Goal: Task Accomplishment & Management: Complete application form

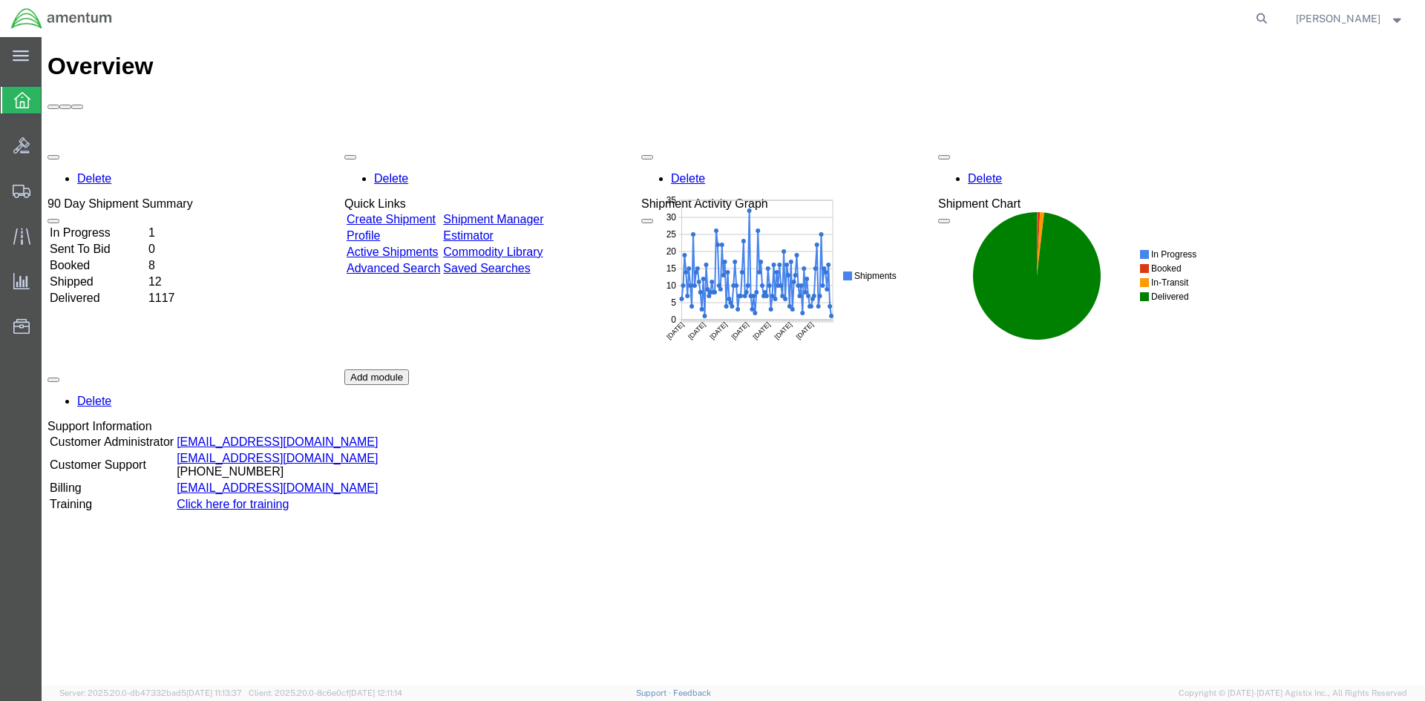
click at [17, 109] on div at bounding box center [22, 100] width 42 height 27
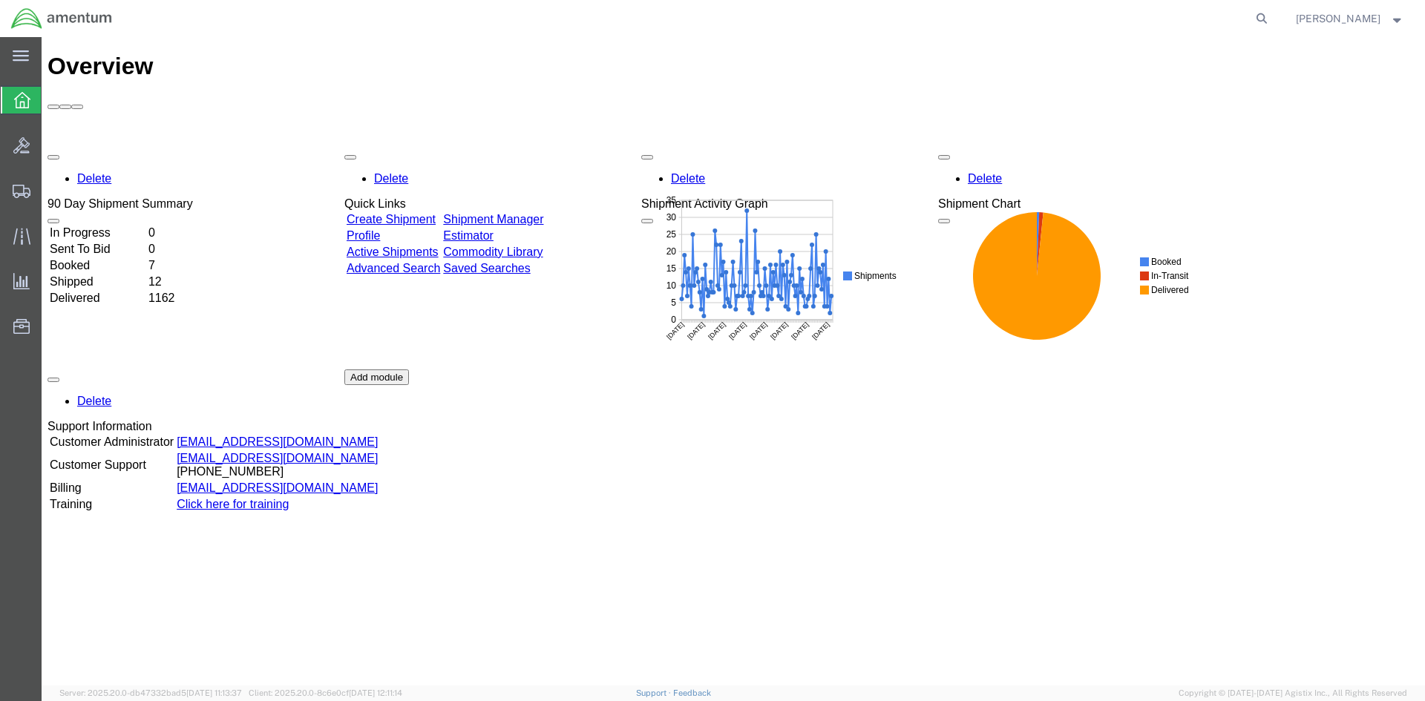
click at [19, 102] on icon at bounding box center [22, 100] width 16 height 16
click at [18, 186] on icon at bounding box center [22, 191] width 18 height 13
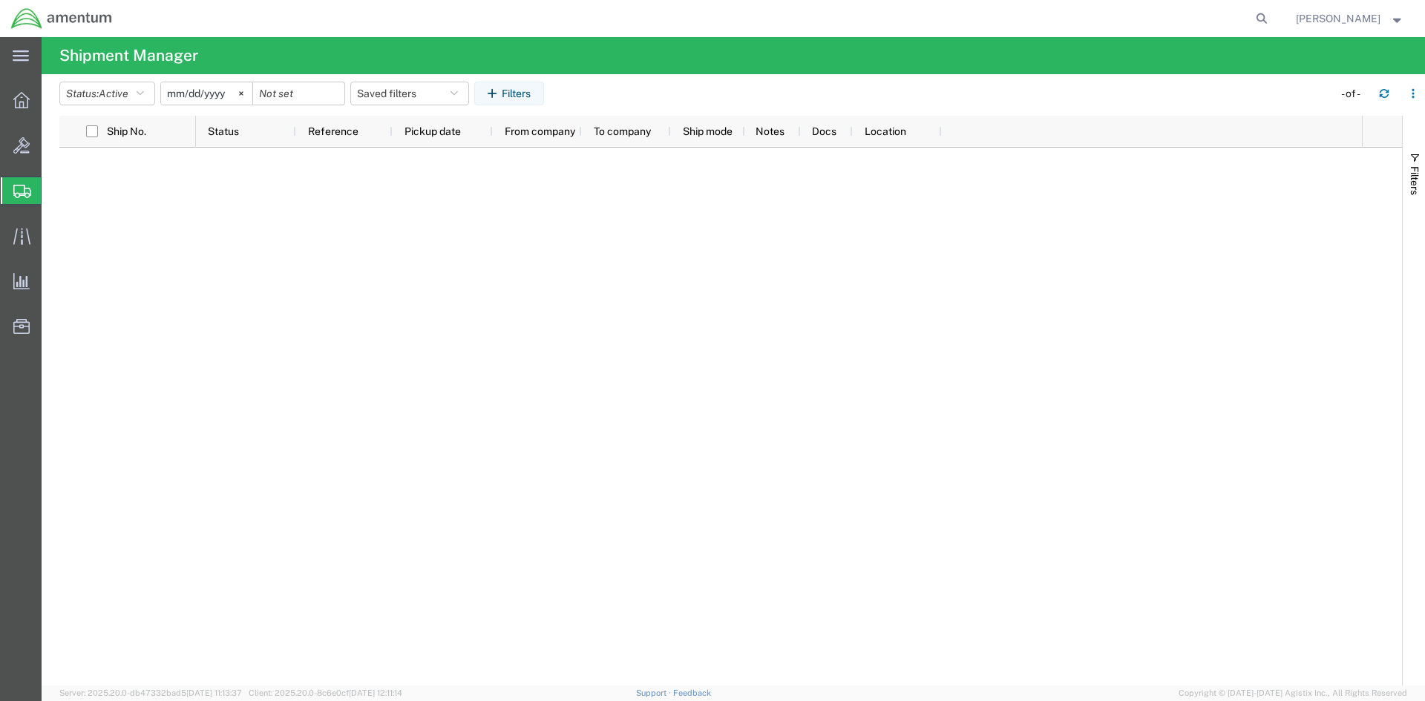
click at [24, 185] on icon at bounding box center [22, 191] width 18 height 13
click at [53, 194] on span "Shipments" at bounding box center [47, 191] width 12 height 30
click at [1387, 92] on icon "button" at bounding box center [1384, 91] width 9 height 4
click at [53, 193] on span "Shipments" at bounding box center [47, 191] width 12 height 30
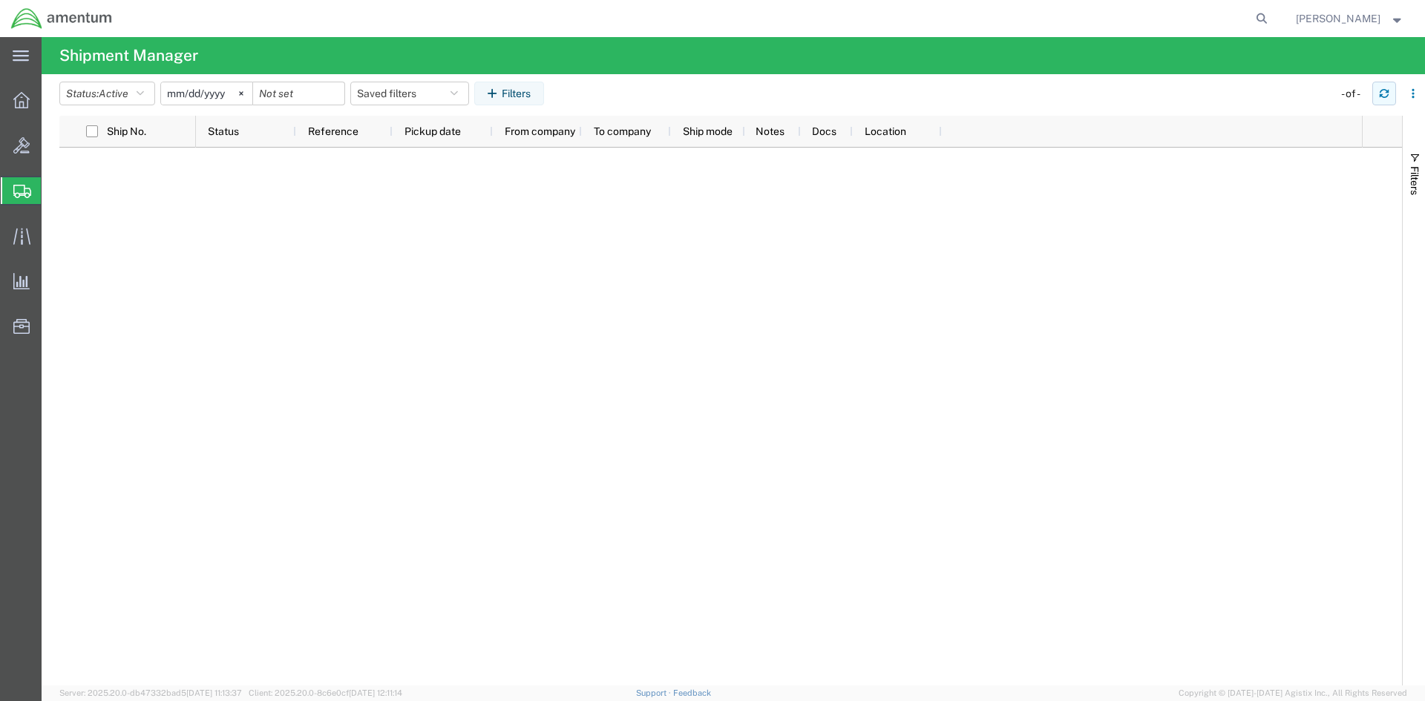
click at [1383, 96] on icon "button" at bounding box center [1384, 93] width 10 height 10
click at [1389, 92] on button "button" at bounding box center [1384, 94] width 24 height 24
click at [1384, 91] on icon "button" at bounding box center [1384, 93] width 10 height 10
click at [21, 146] on icon at bounding box center [21, 145] width 16 height 16
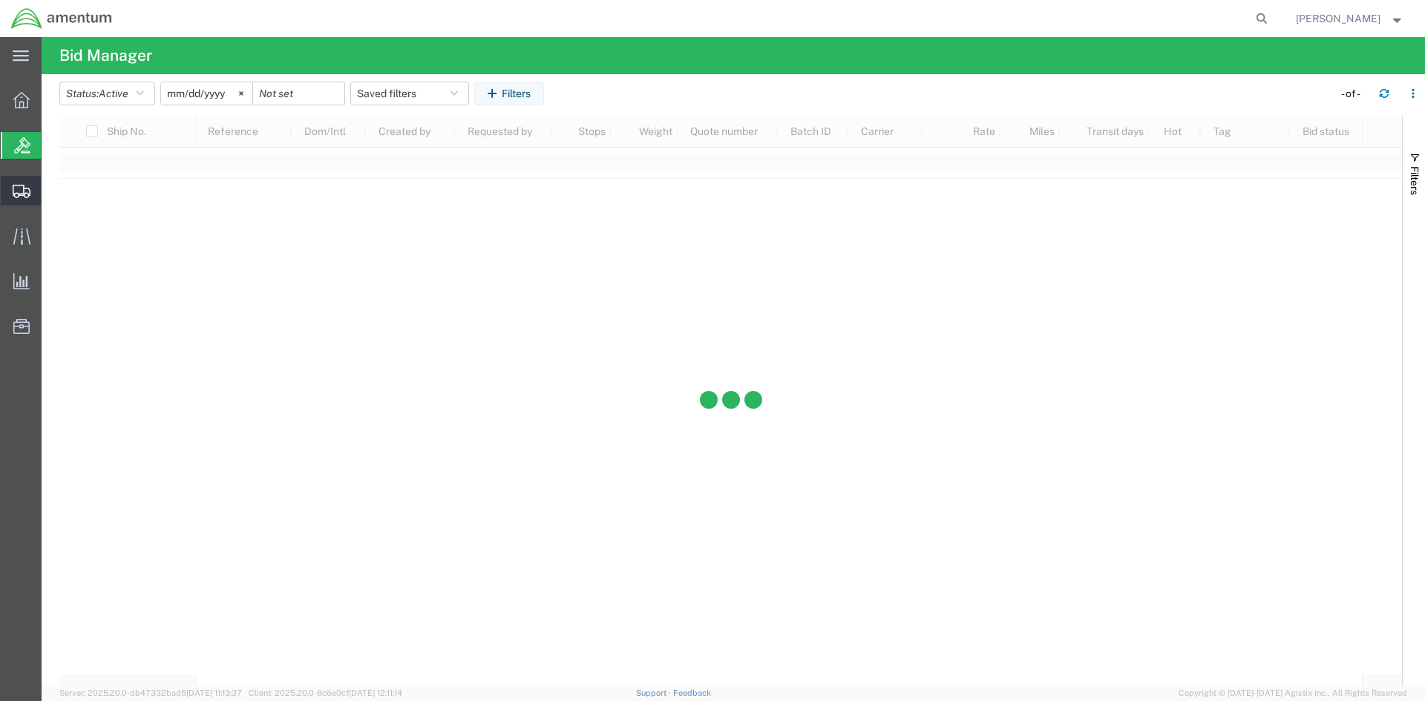
click at [17, 188] on icon at bounding box center [22, 191] width 18 height 13
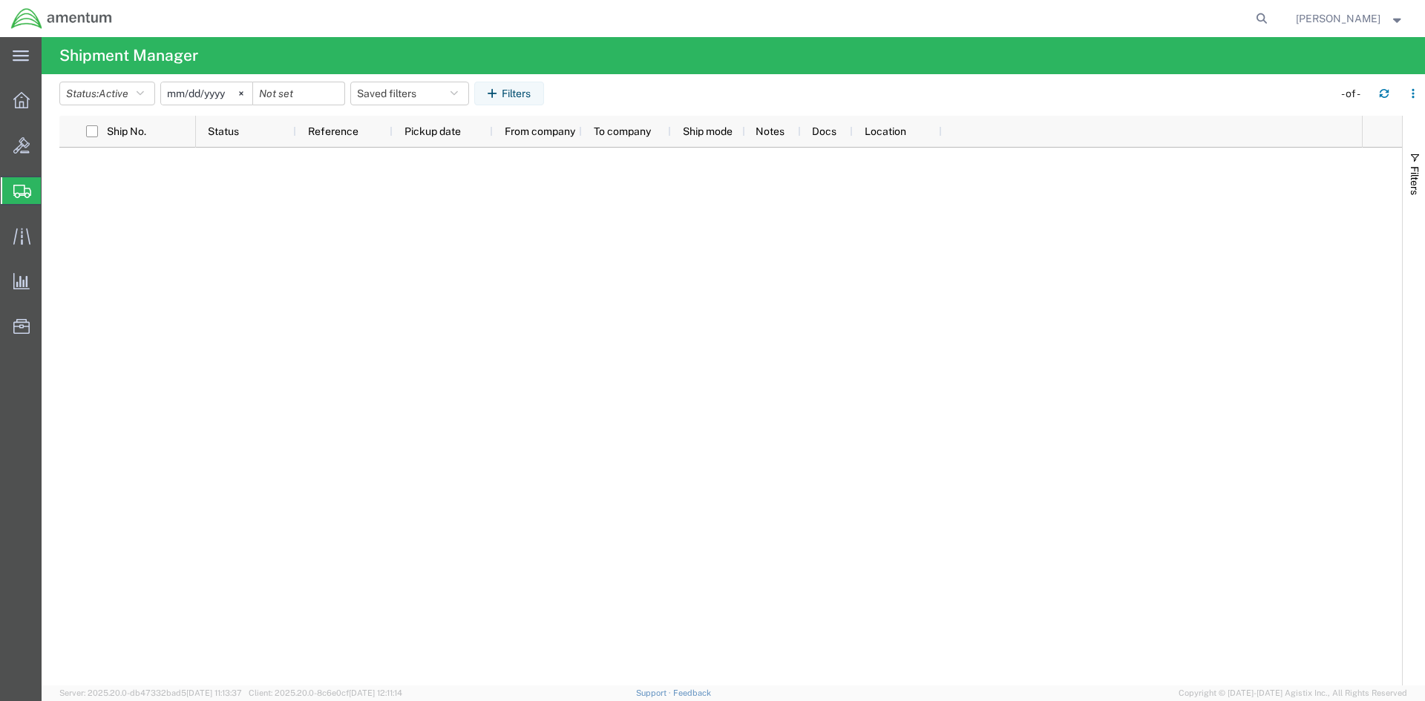
click at [0, 0] on span "Create Shipment" at bounding box center [0, 0] width 0 height 0
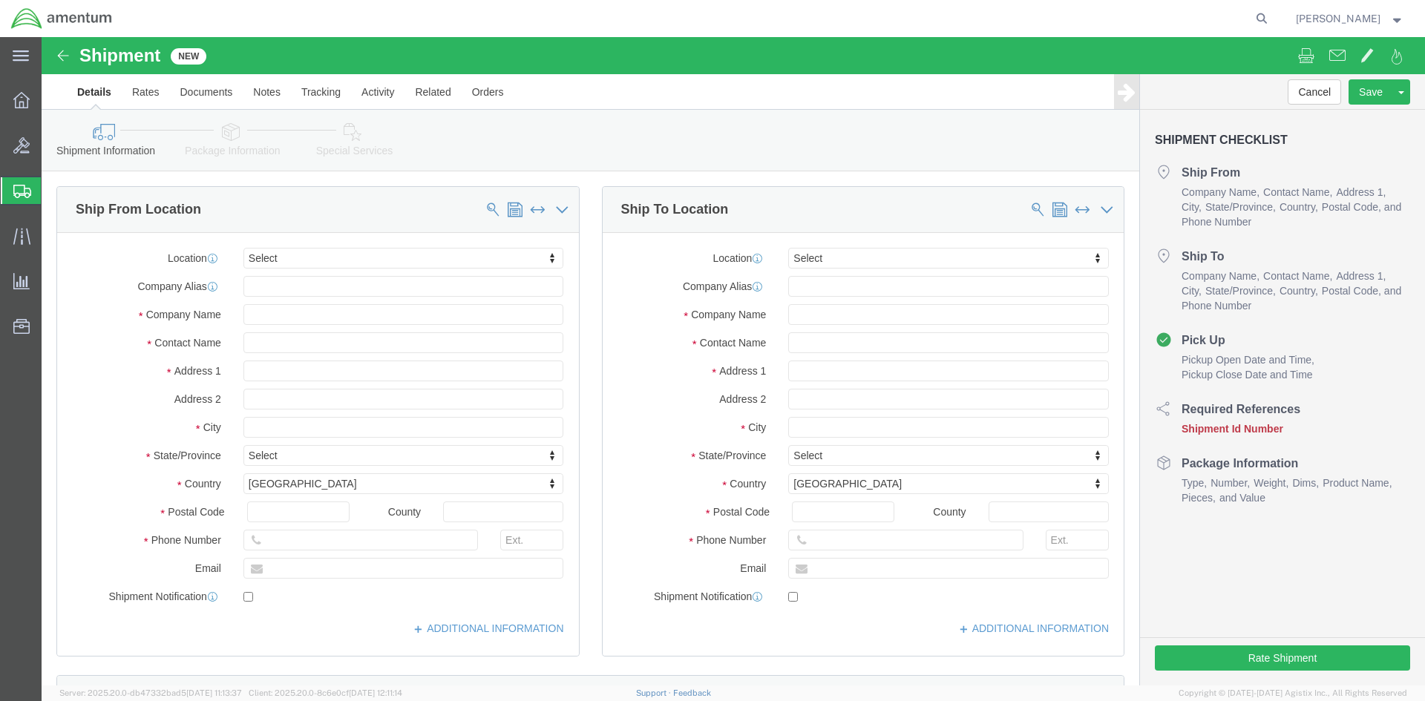
select select
click input "text"
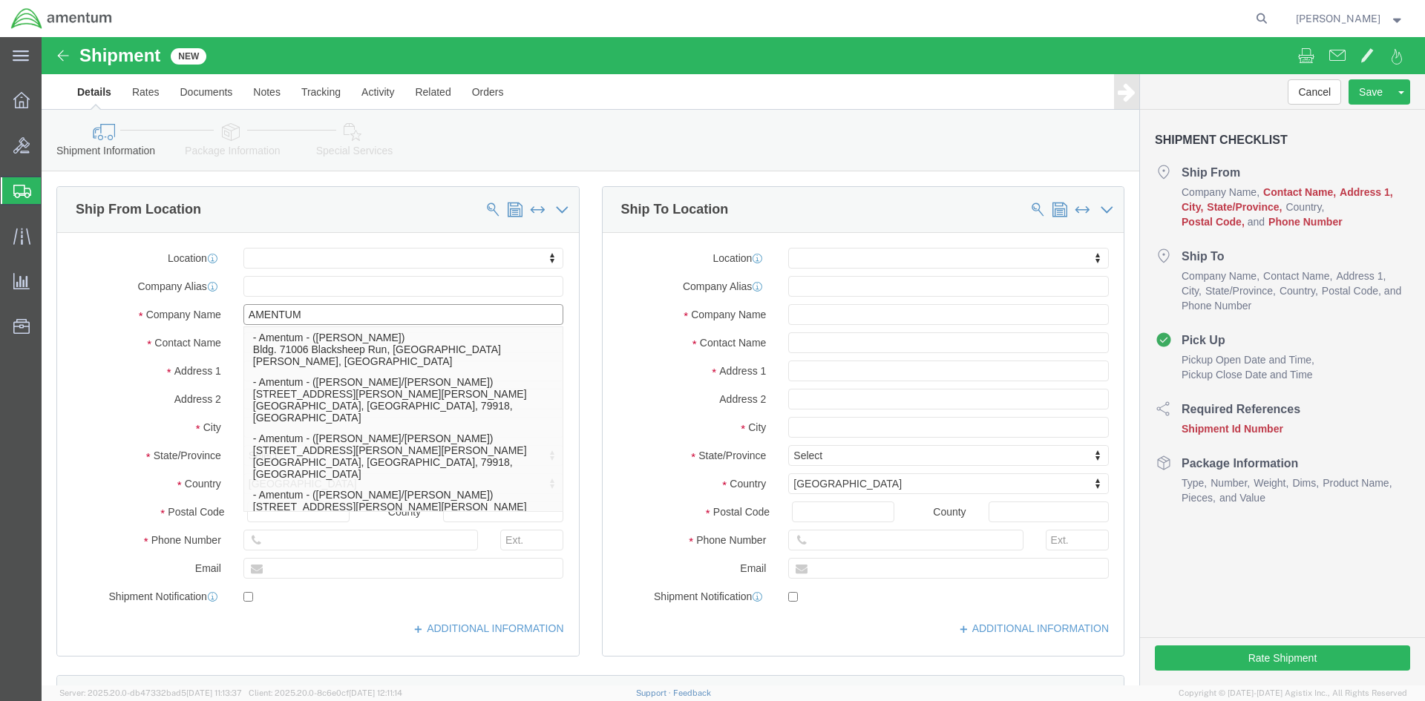
type input "AMENTUM"
click input "text"
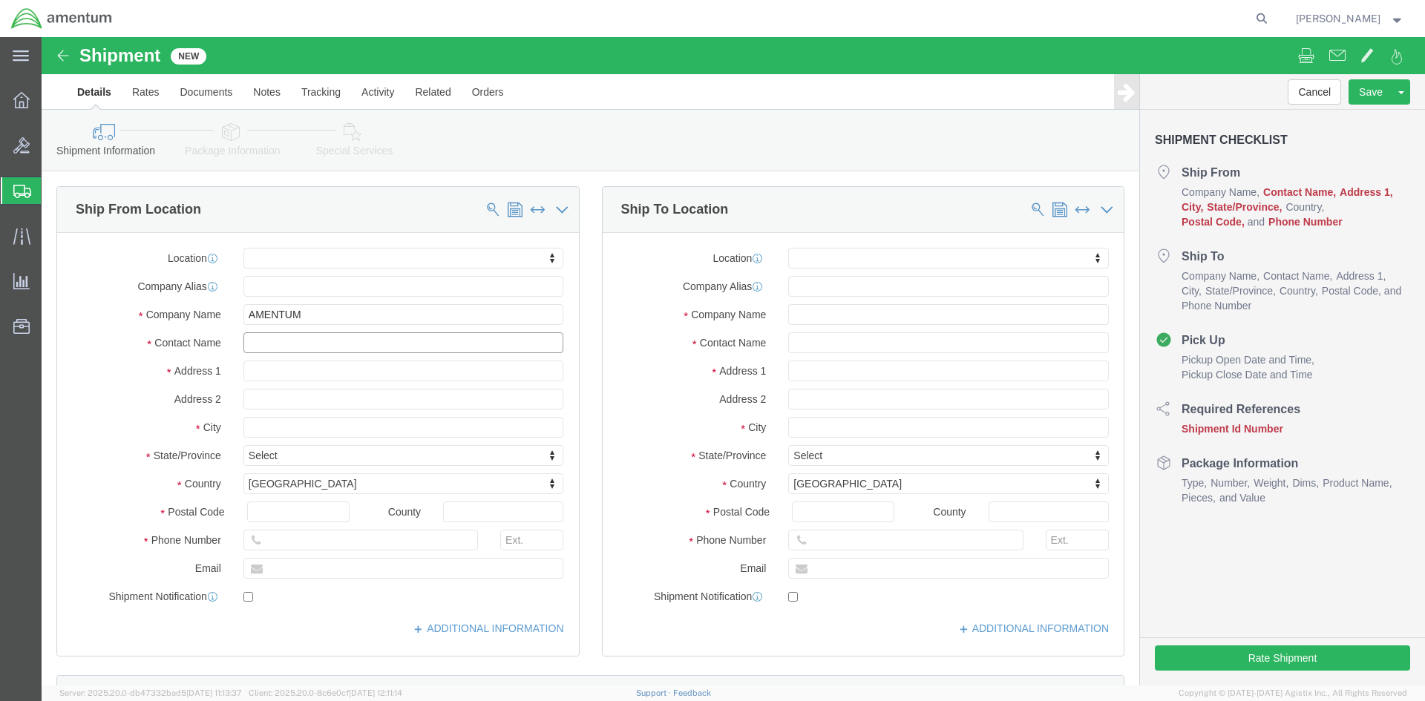
click input "text"
click input "[PERSON_NAME]/[PERSON_NAME]"
click input "[PERSON_NAME]/ [PERSON_NAME]"
type input "[PERSON_NAME]/ [PERSON_NAME]"
click input "text"
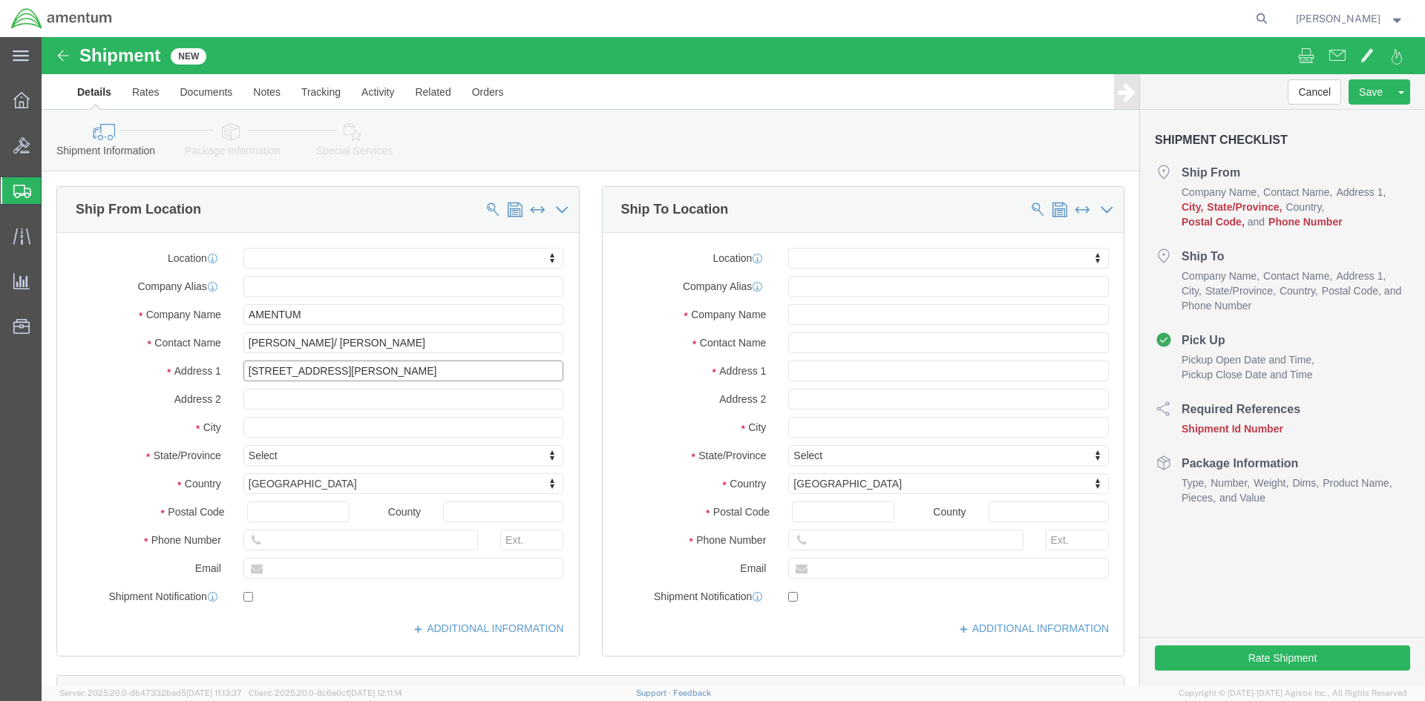
type input "[STREET_ADDRESS][PERSON_NAME]"
click input "text"
click input "[STREET_ADDRESS][PERSON_NAME]"
click input "text"
type input "ROOM S124 NAS PENSACOLA"
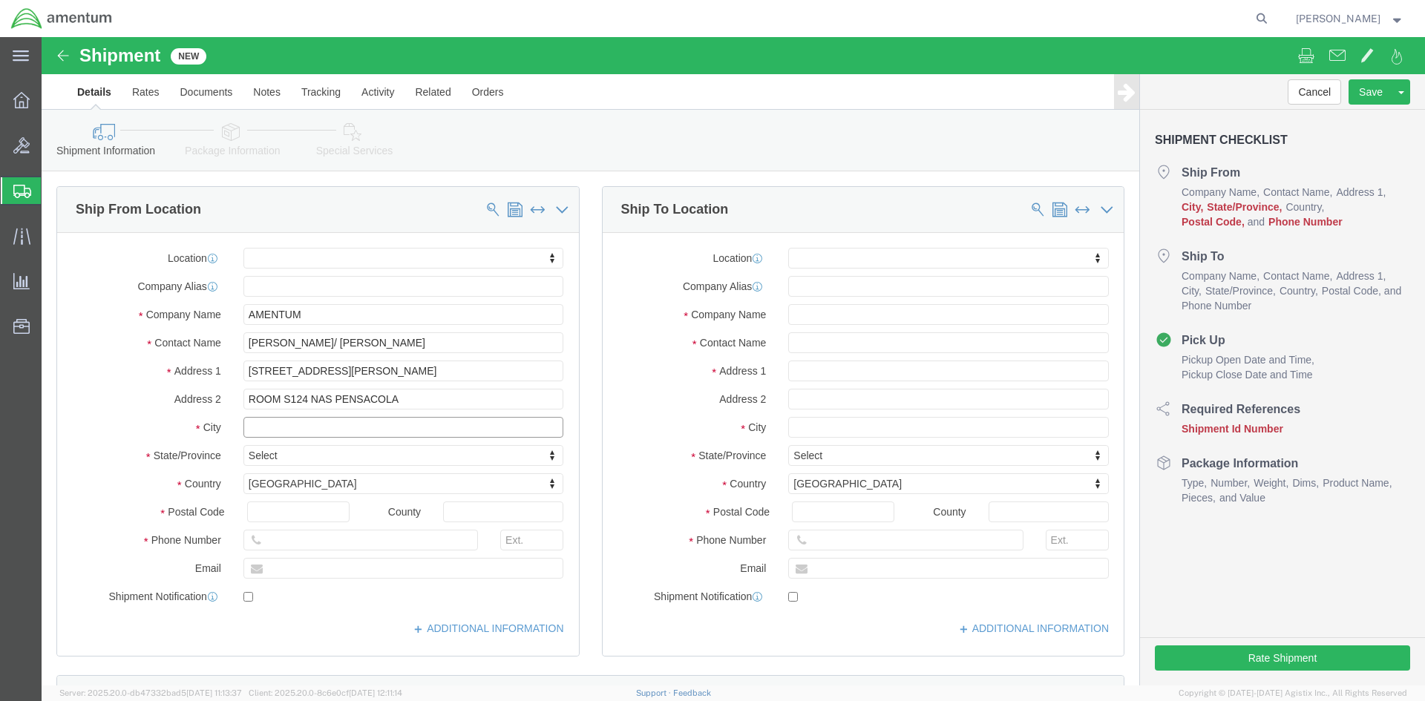
click input "text"
type input "PENSA"
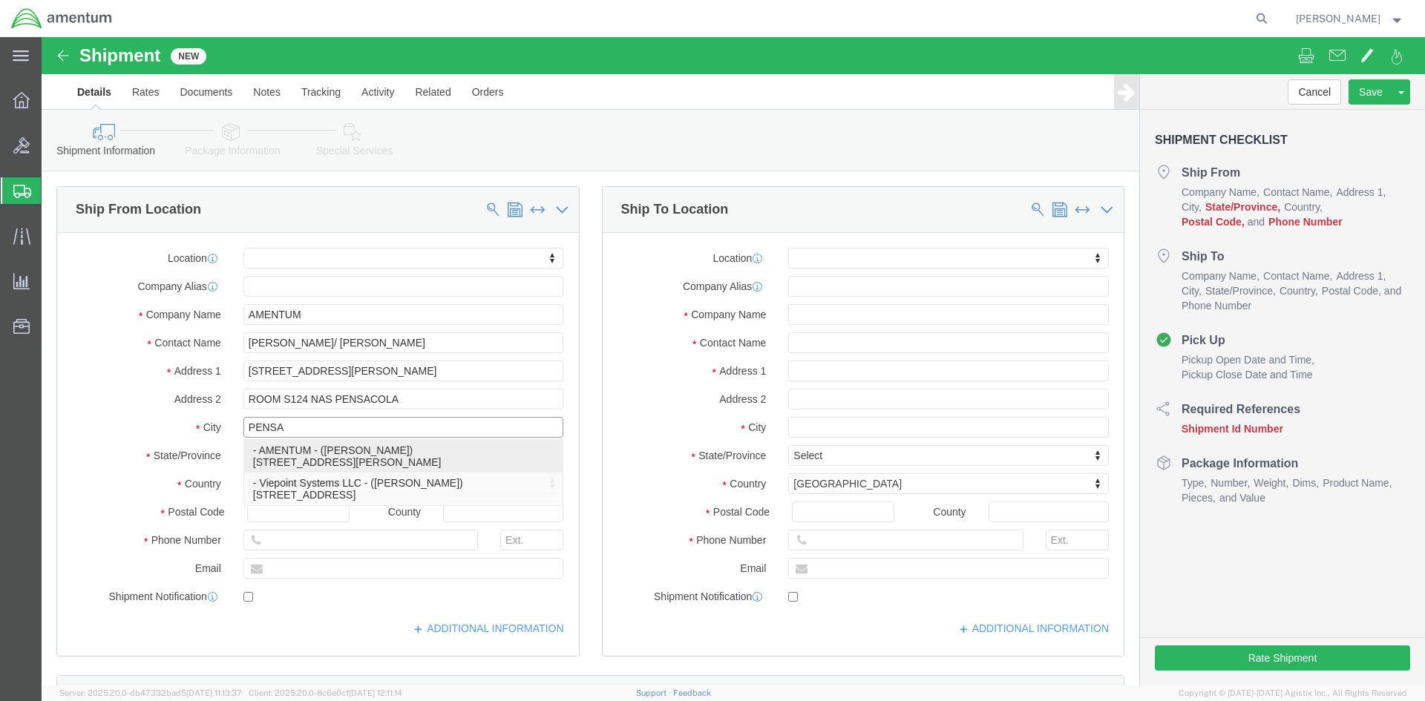
click p "- AMENTUM - ([PERSON_NAME]) [STREET_ADDRESS][PERSON_NAME]"
select select "FL"
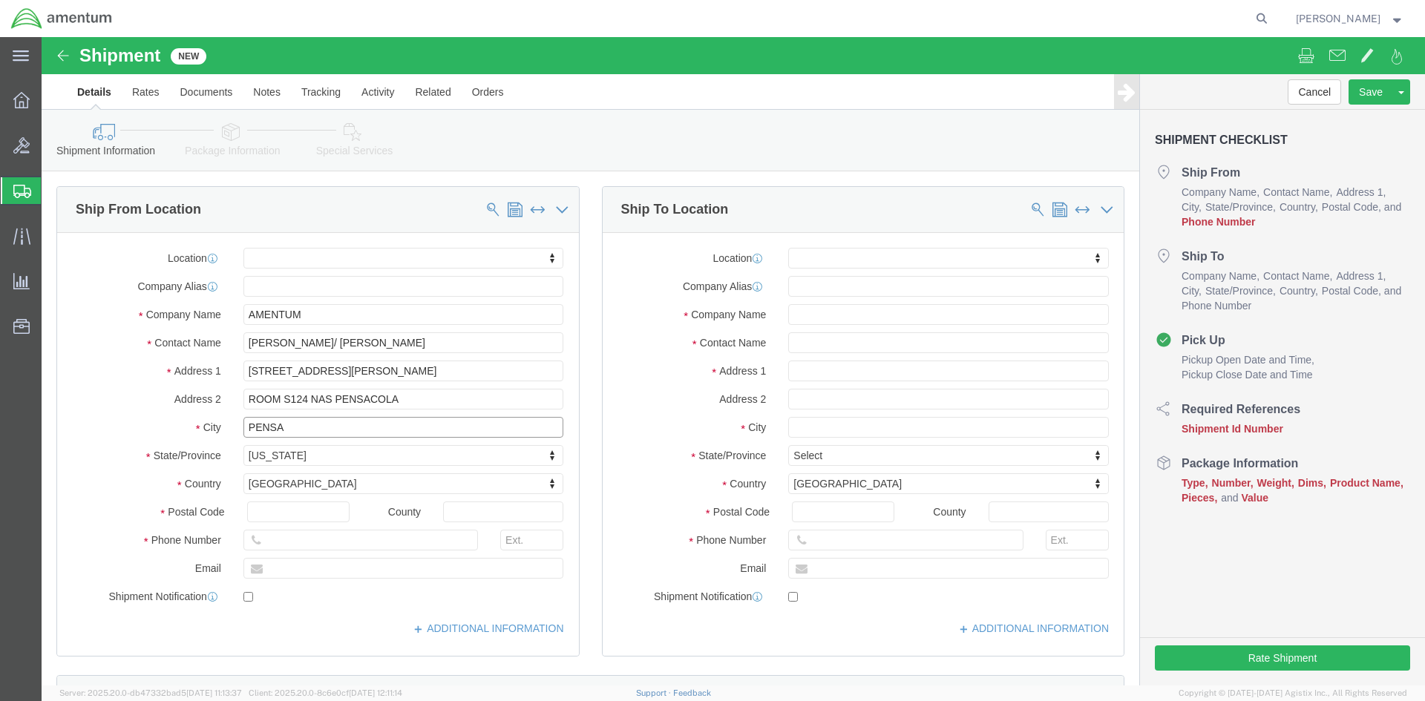
type input "PENSACOLA"
click input "text"
type input "[PHONE_NUMBER]"
click input "text"
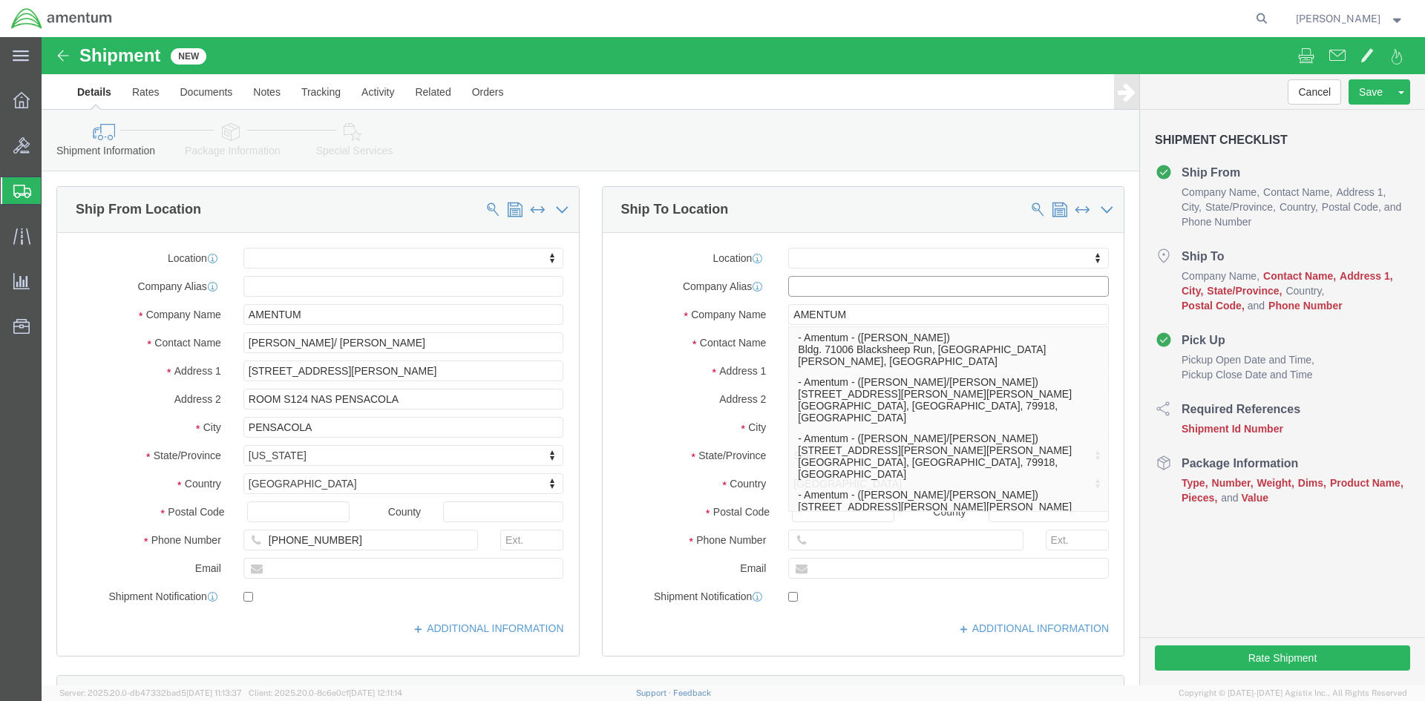
click input "text"
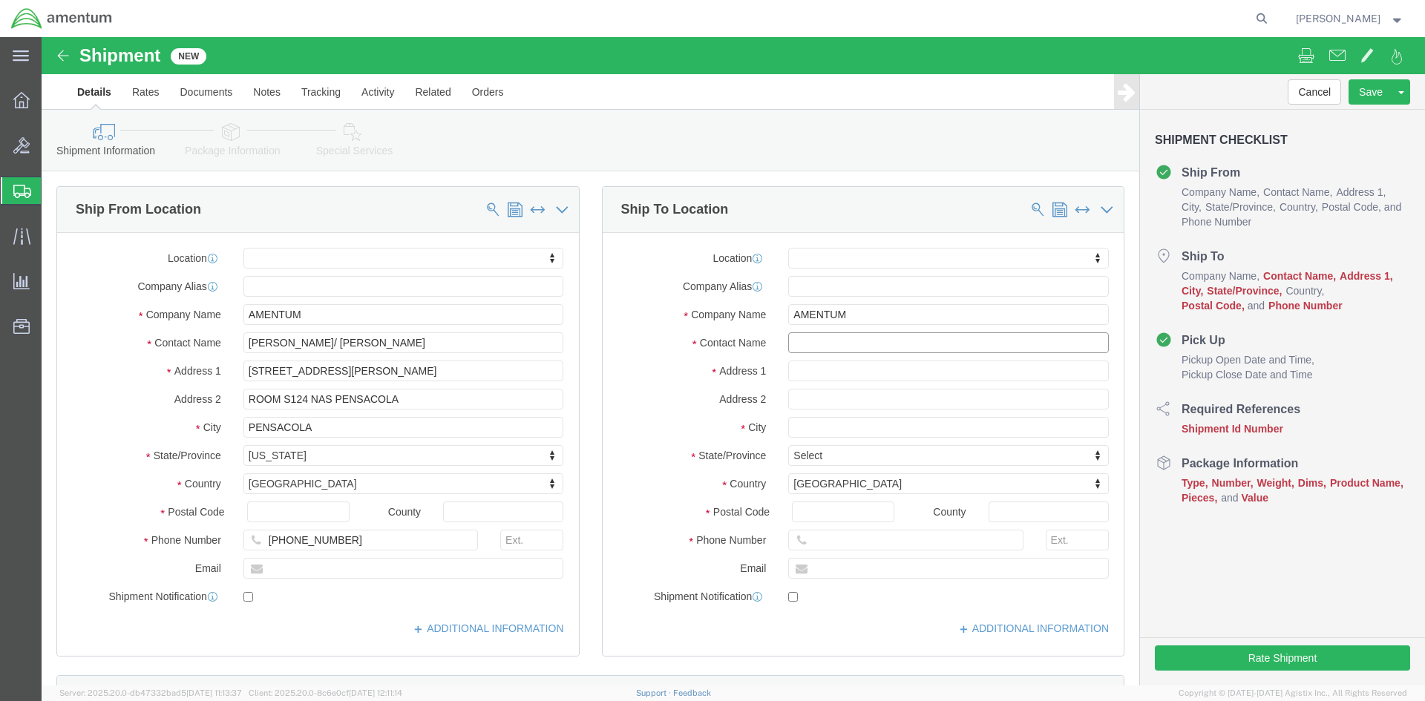
click input "text"
click input "AMENTUM"
type input "A"
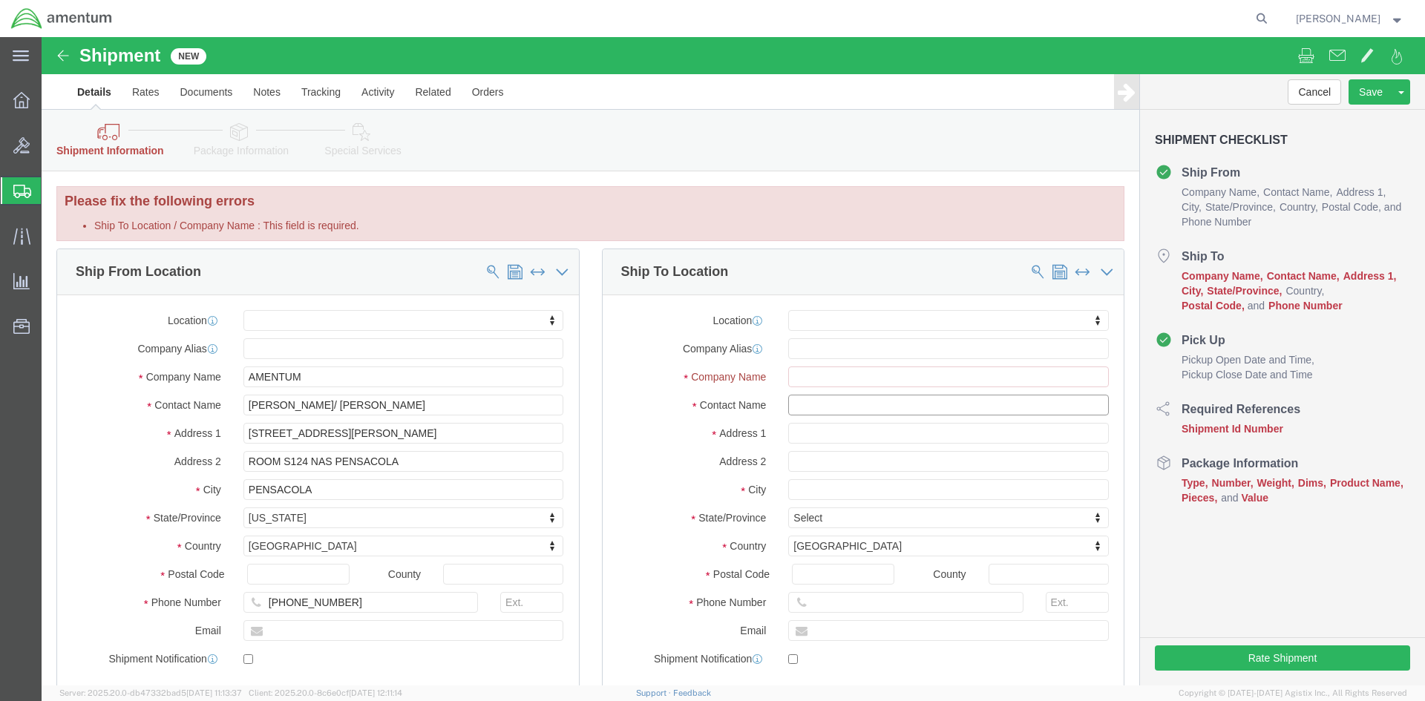
click input "text"
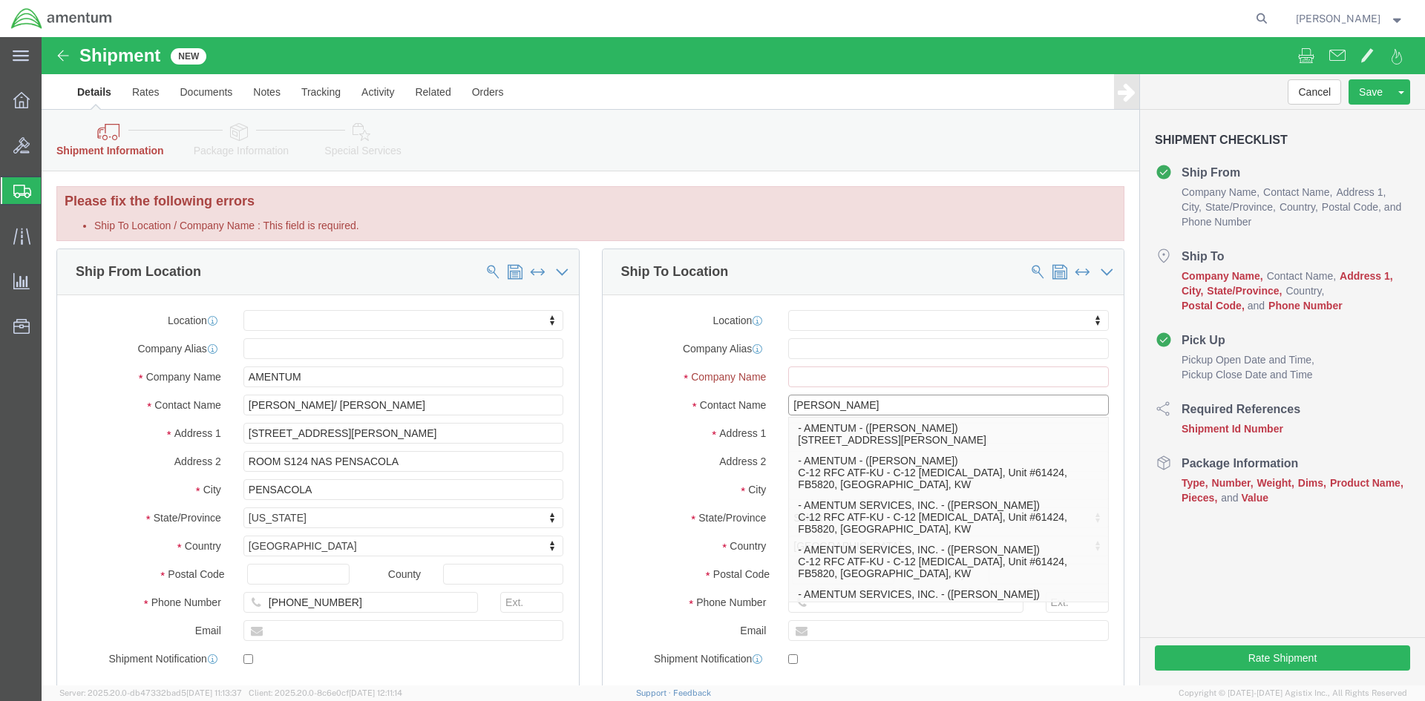
type input "[PERSON_NAME]"
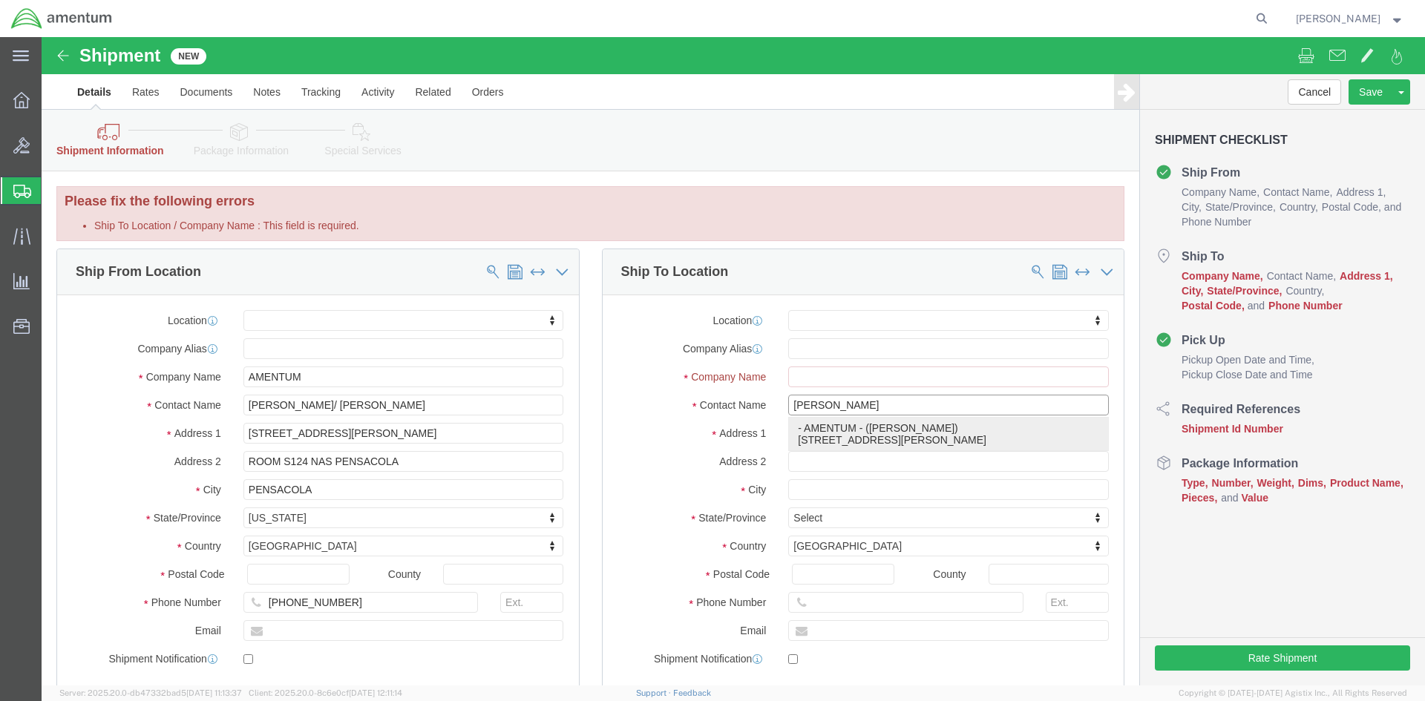
click p "- AMENTUM - ([PERSON_NAME]) [STREET_ADDRESS][PERSON_NAME]"
select select "FL"
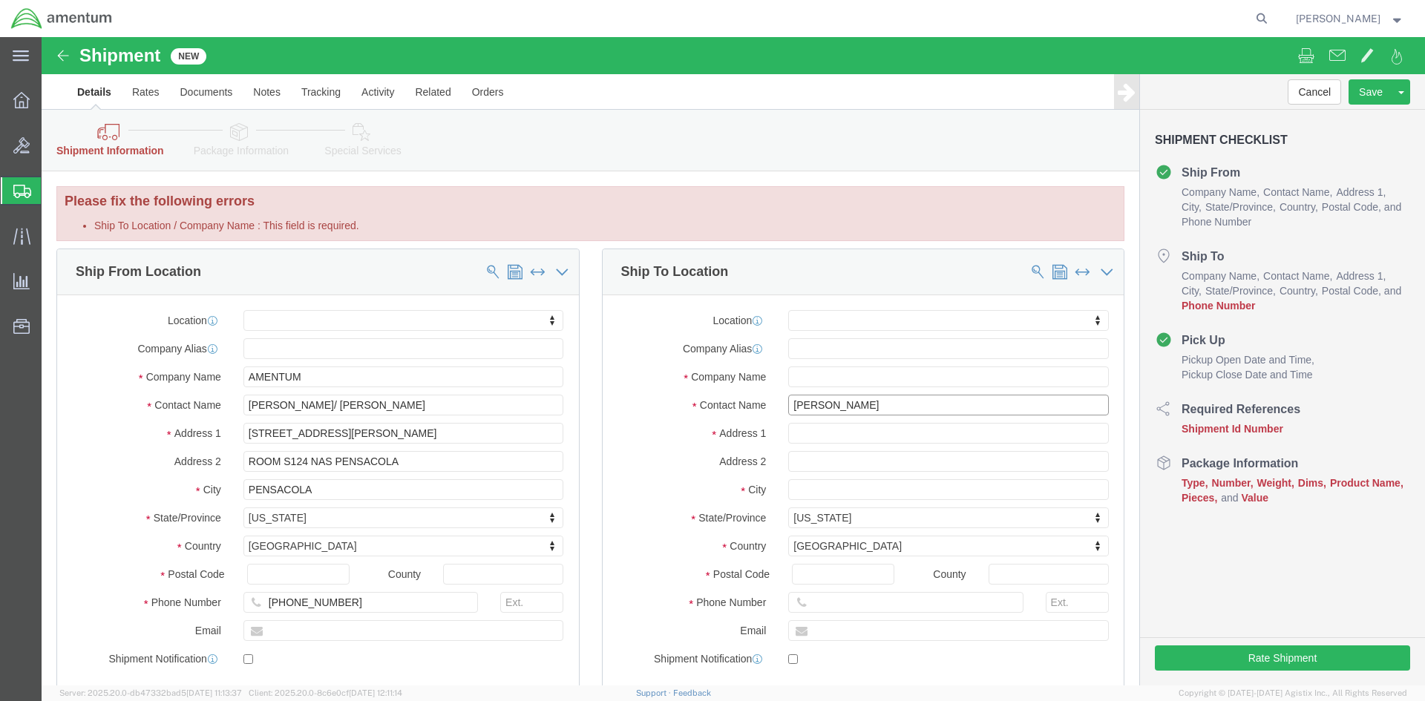
type input "[PERSON_NAME]"
click input "text"
type input "[PHONE_NUMBER]"
click input "[PHONE_NUMBER]"
type input "8"
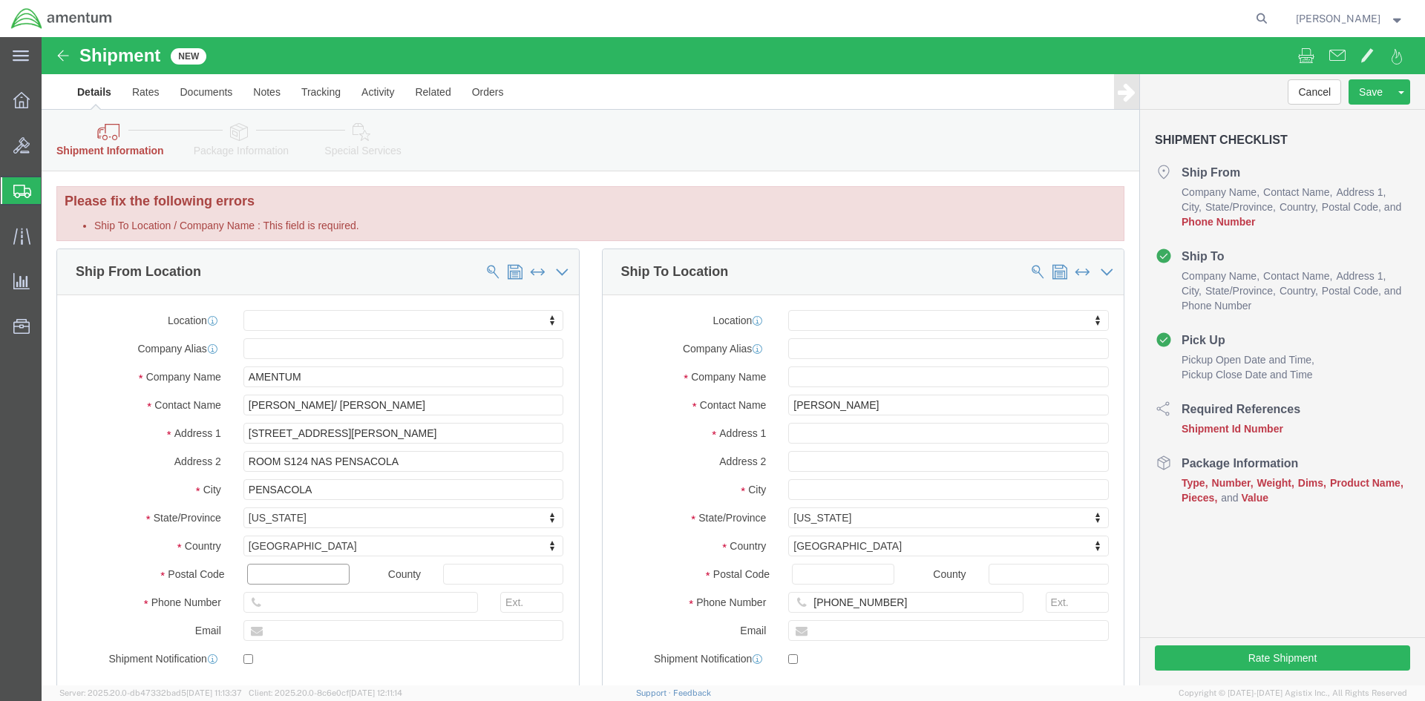
click input "text"
type input "3"
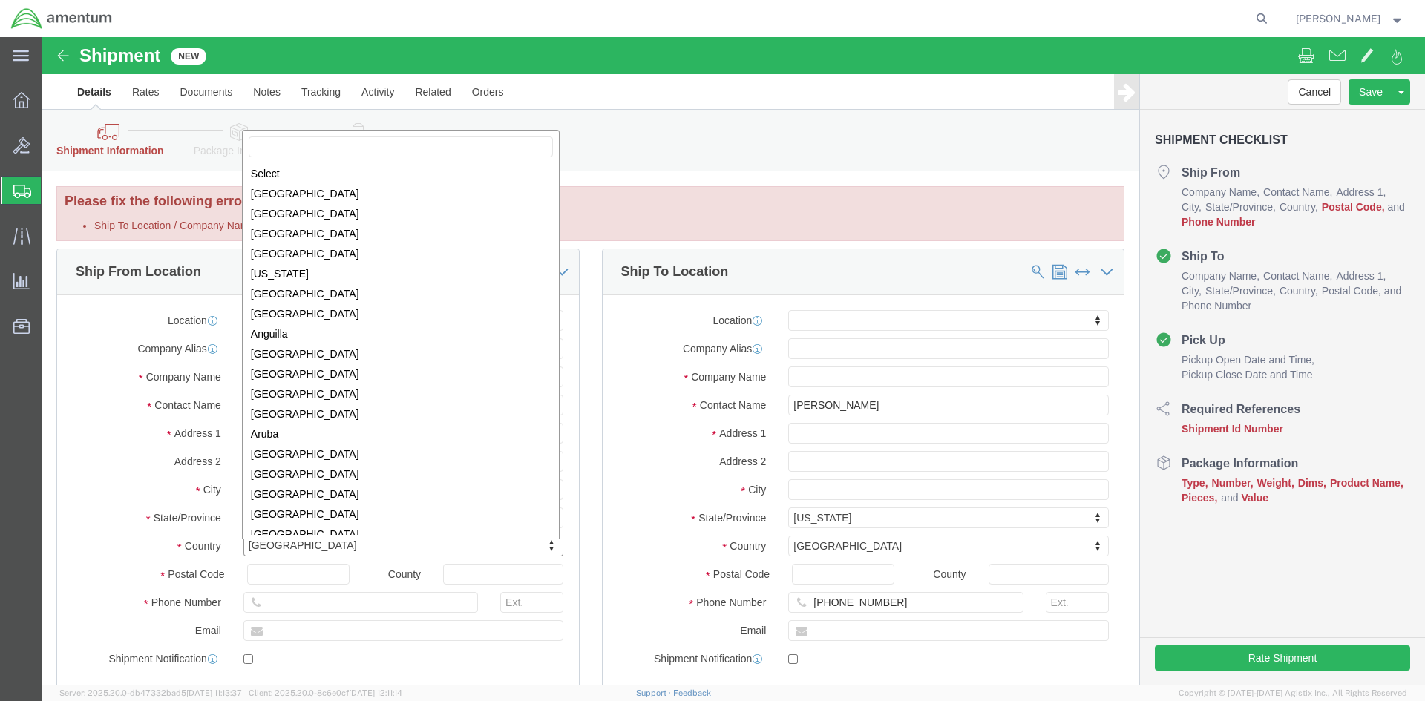
scroll to position [4511, 0]
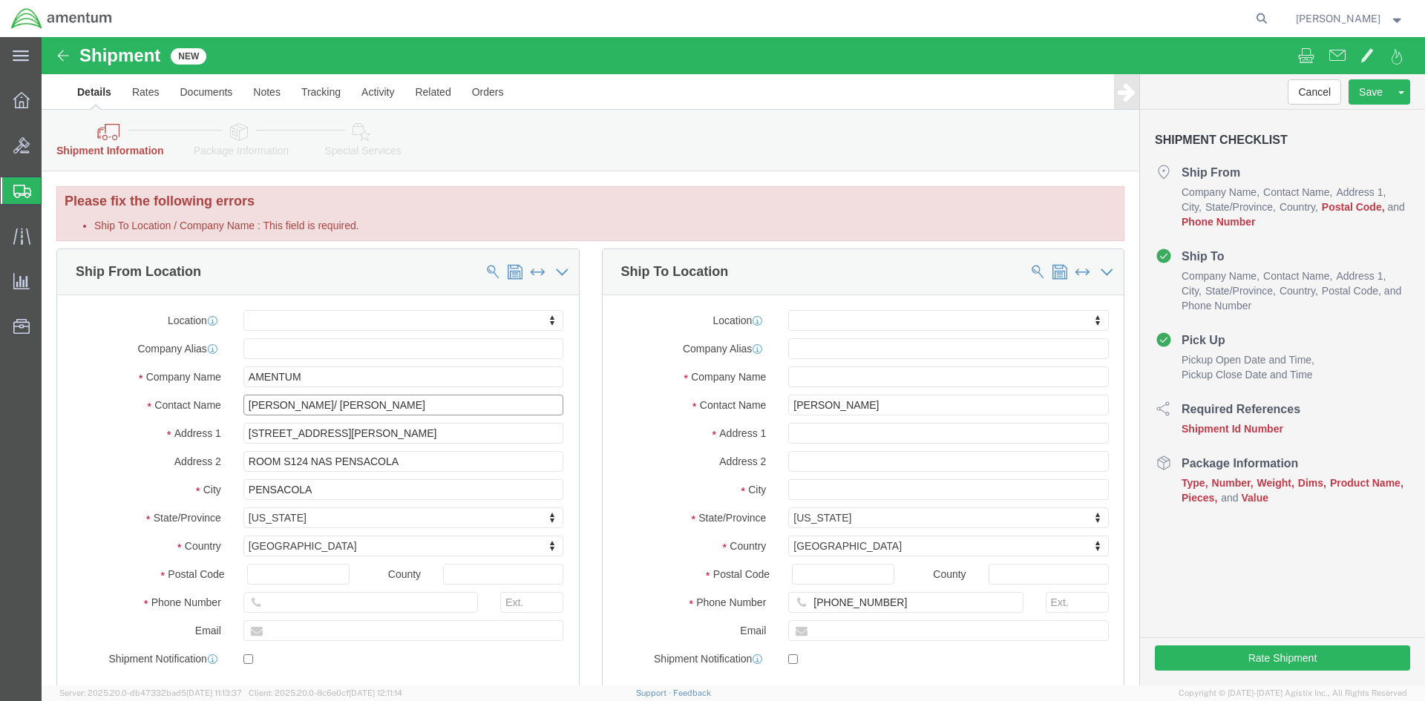
click input "[PERSON_NAME]/ [PERSON_NAME]"
type input "D"
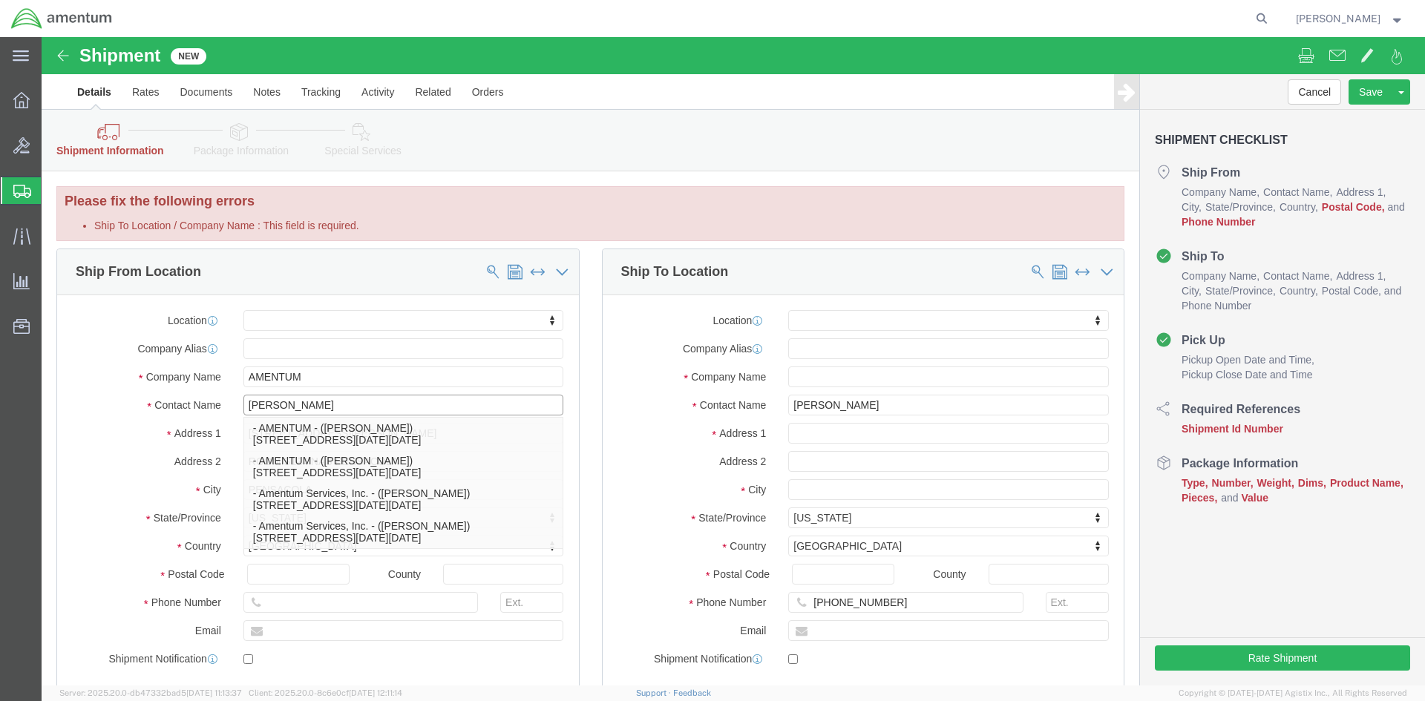
type input "[PERSON_NAME]"
click p "- AMENTUM - ([PERSON_NAME]) [STREET_ADDRESS][DATE][DATE]"
select select "[GEOGRAPHIC_DATA]"
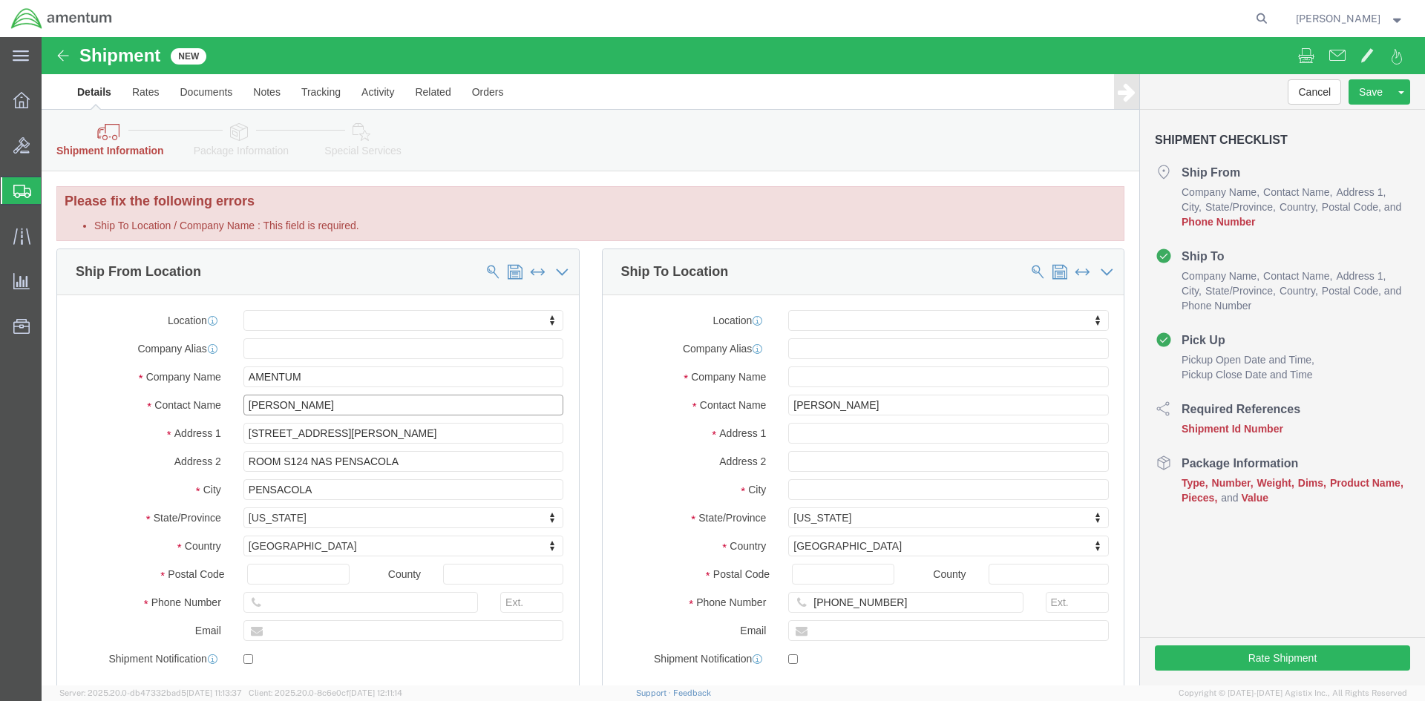
type input "[PERSON_NAME]"
click input "text"
type input "[PHONE_NUMBER]"
click label "Address 1"
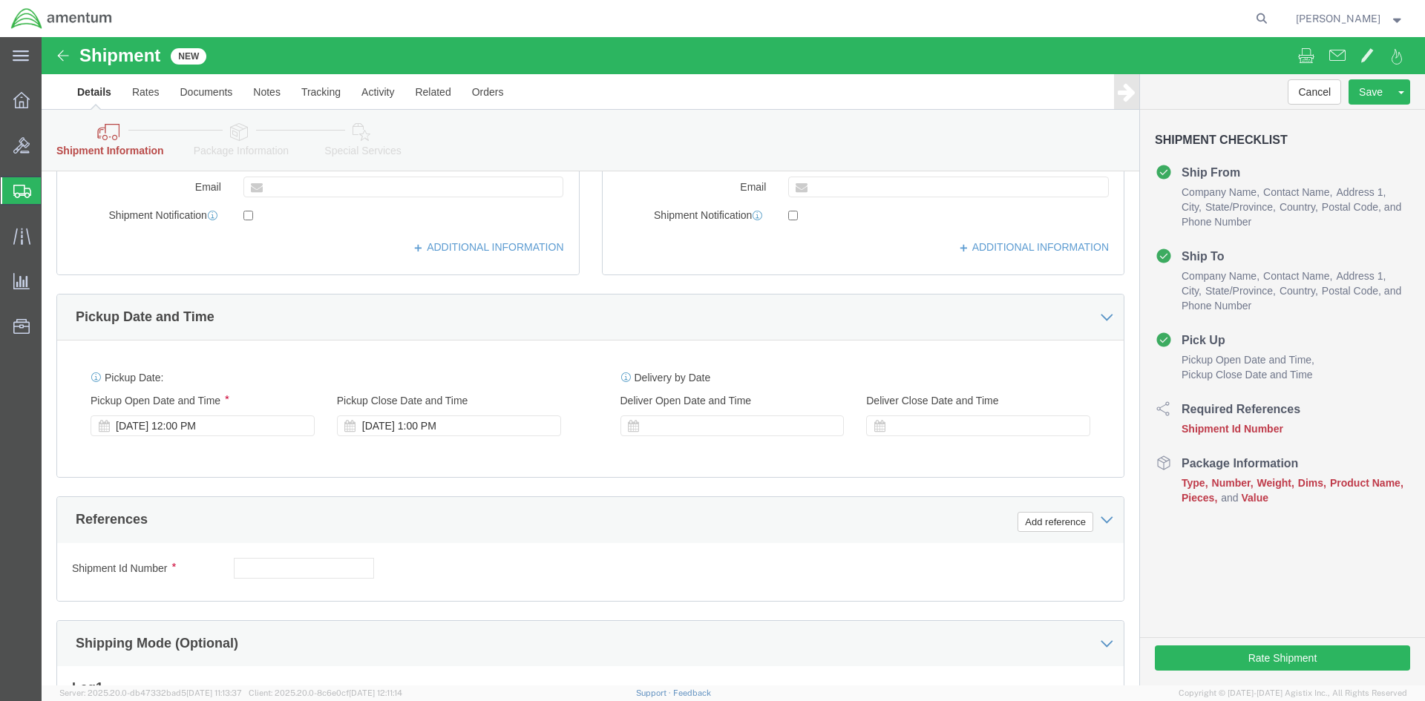
scroll to position [445, 0]
click button "Add reference"
click select "Select Account Type Activity ID Airline Appointment Number ASN Batch Request # …"
select select "CUSTREF"
click select "Select Account Type Activity ID Airline Appointment Number ASN Batch Request # …"
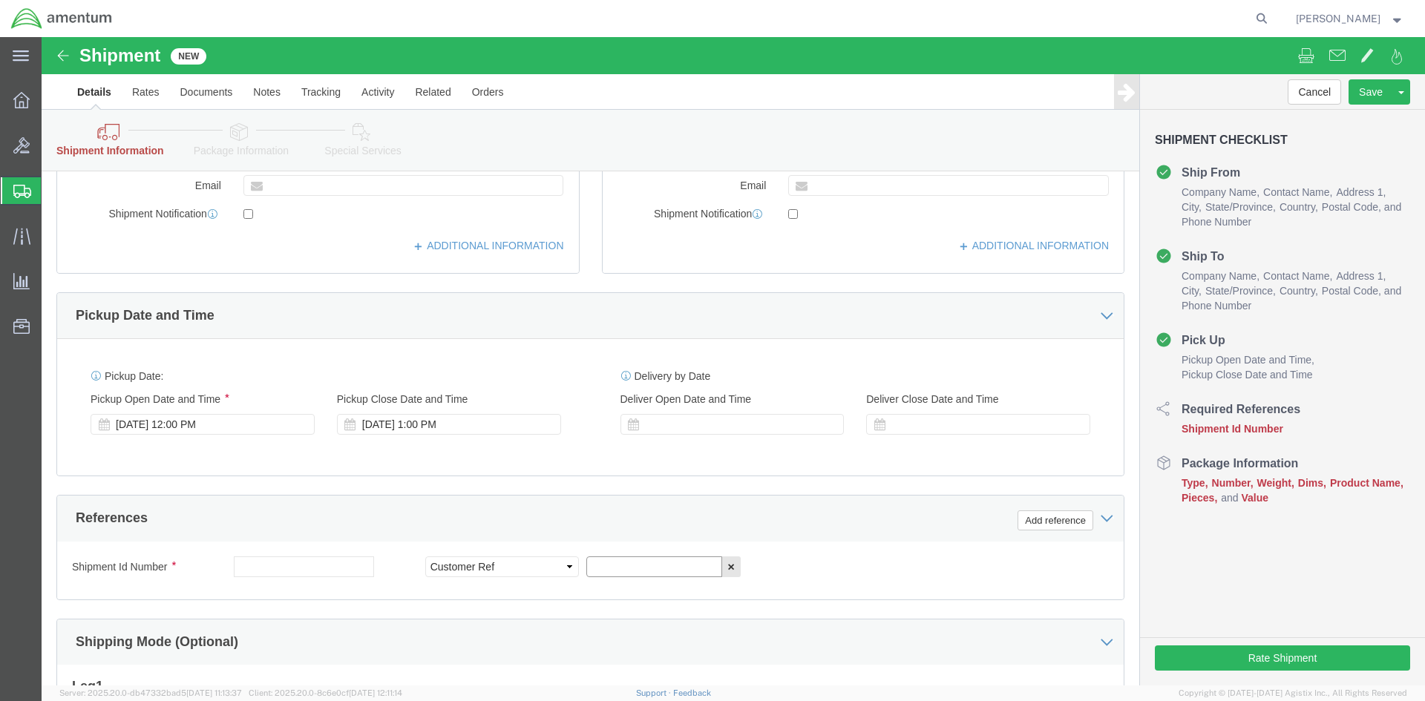
click input "text"
type input "25-77"
click div "Shipment Id Number Select Account Type Activity ID Airline Appointment Number A…"
click button "Add reference"
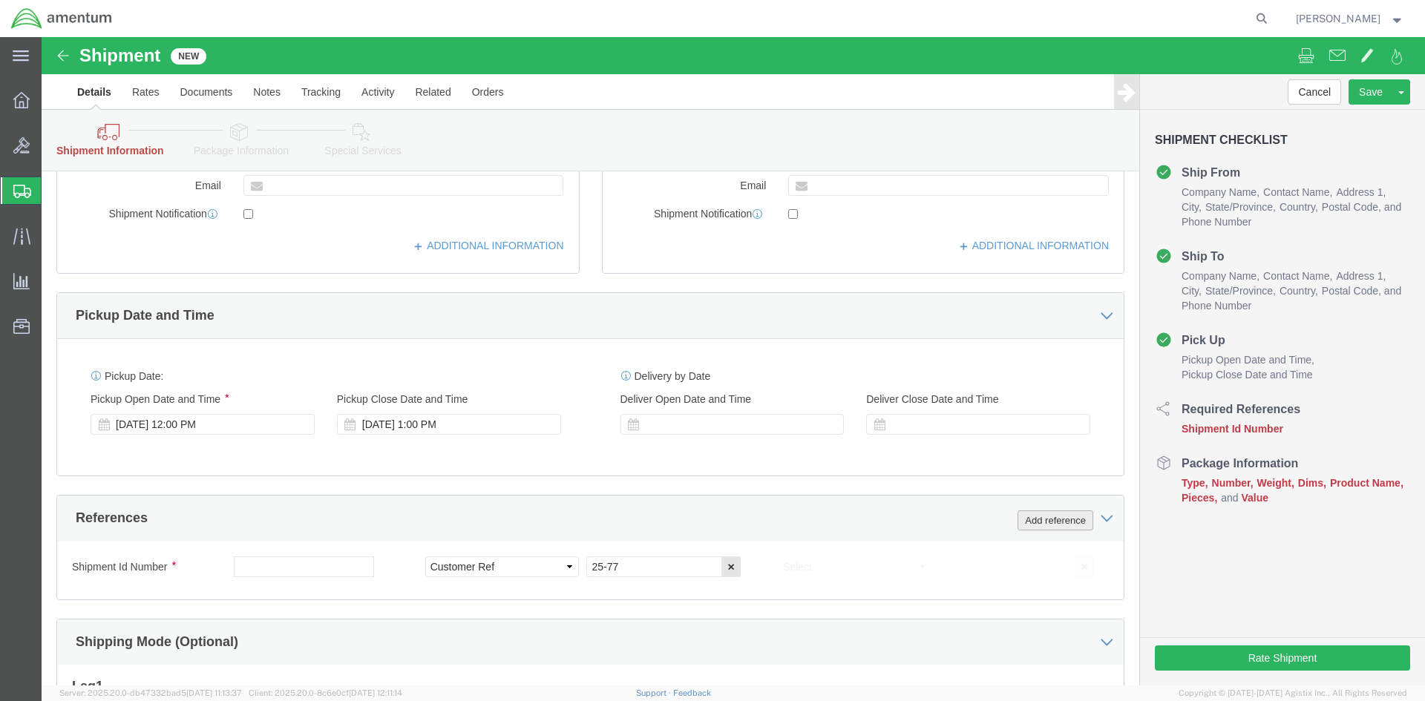
click button "Add reference"
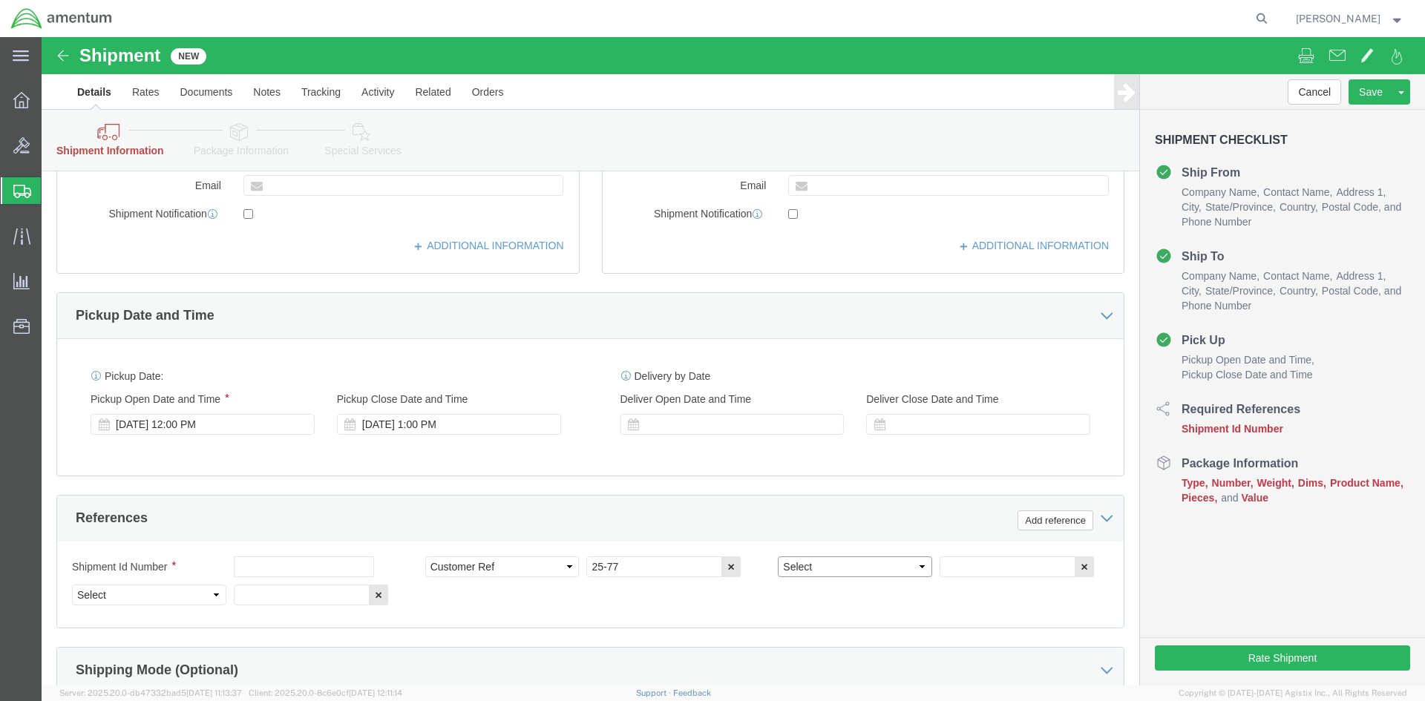
click select "Select Account Type Activity ID Airline Appointment Number ASN Batch Request # …"
select select "PROJNUM"
click select "Select Account Type Activity ID Airline Appointment Number ASN Batch Request # …"
click input "text"
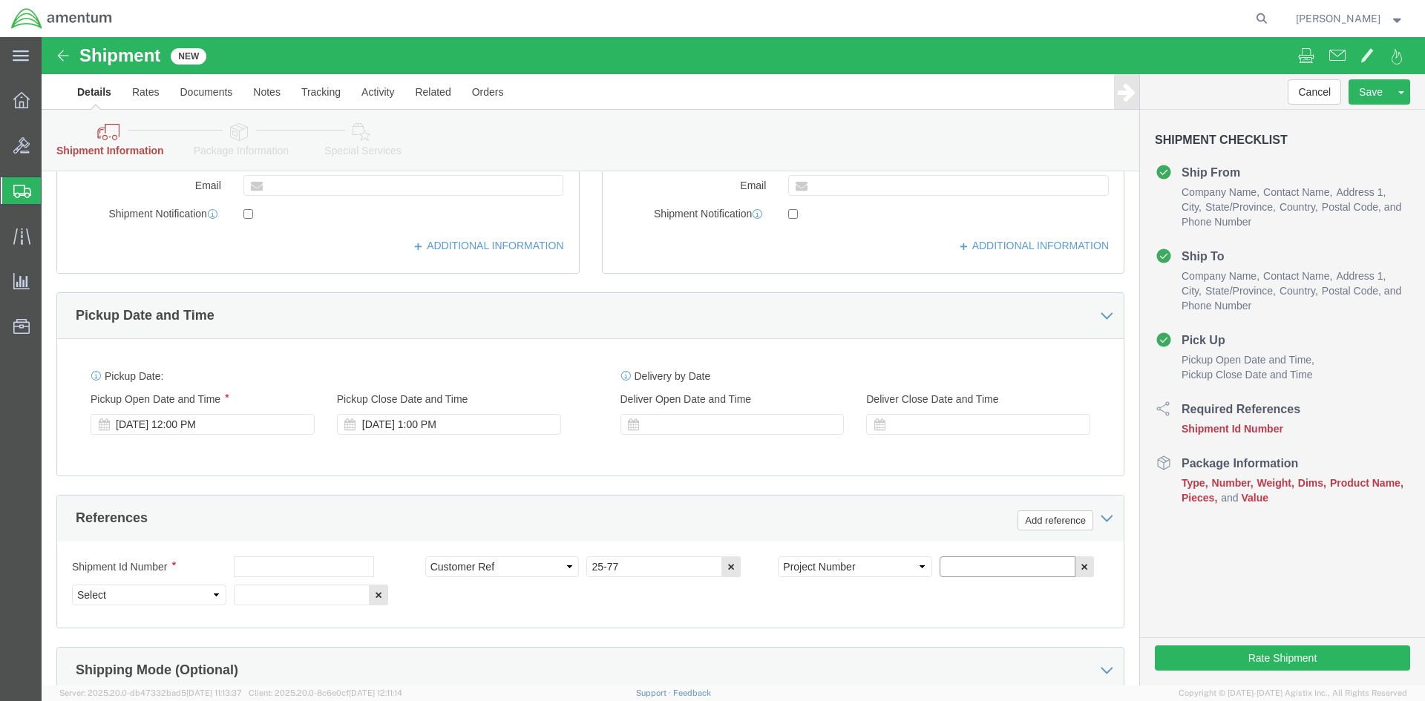
click input "text"
type input "6097.5.117.01.C.FR.0.23C.E00"
click div "Shipment Id Number Select Account Type Activity ID Airline Appointment Number A…"
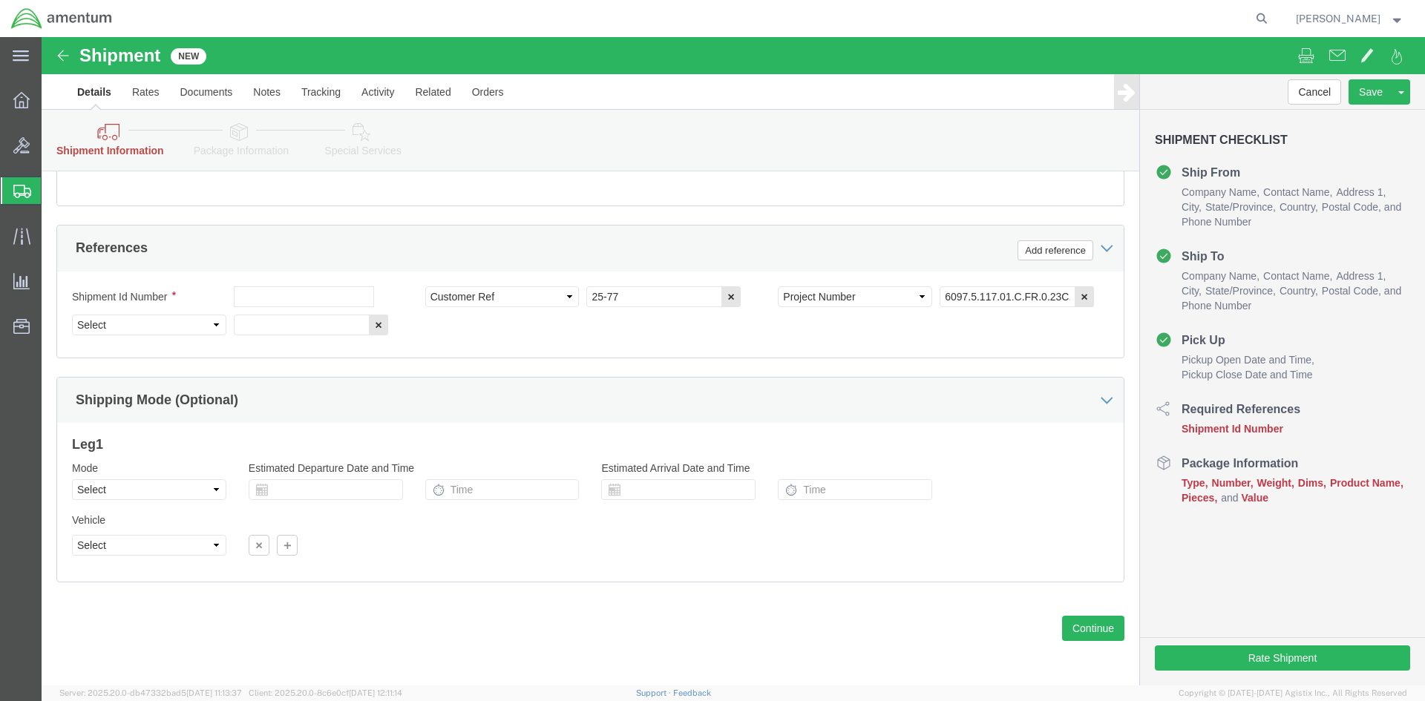
scroll to position [716, 0]
click button "Rate Shipment"
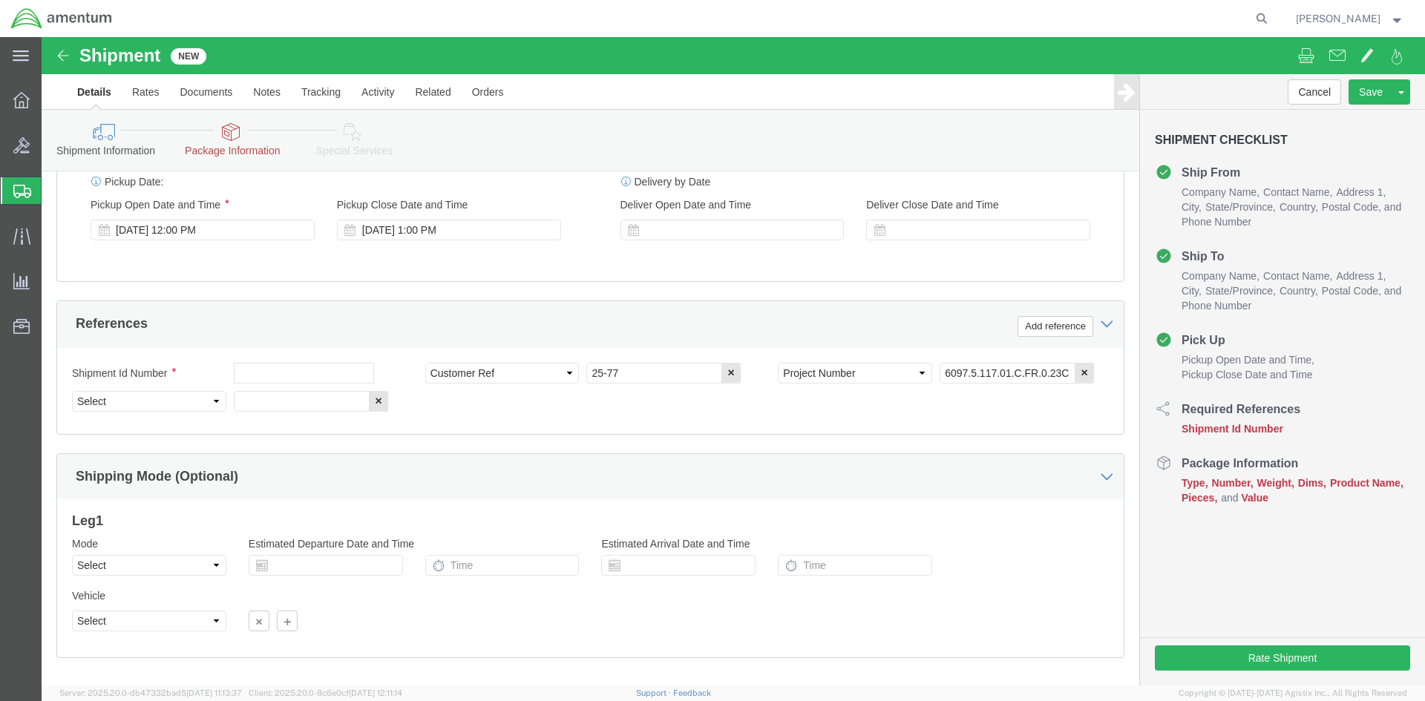
scroll to position [654, 0]
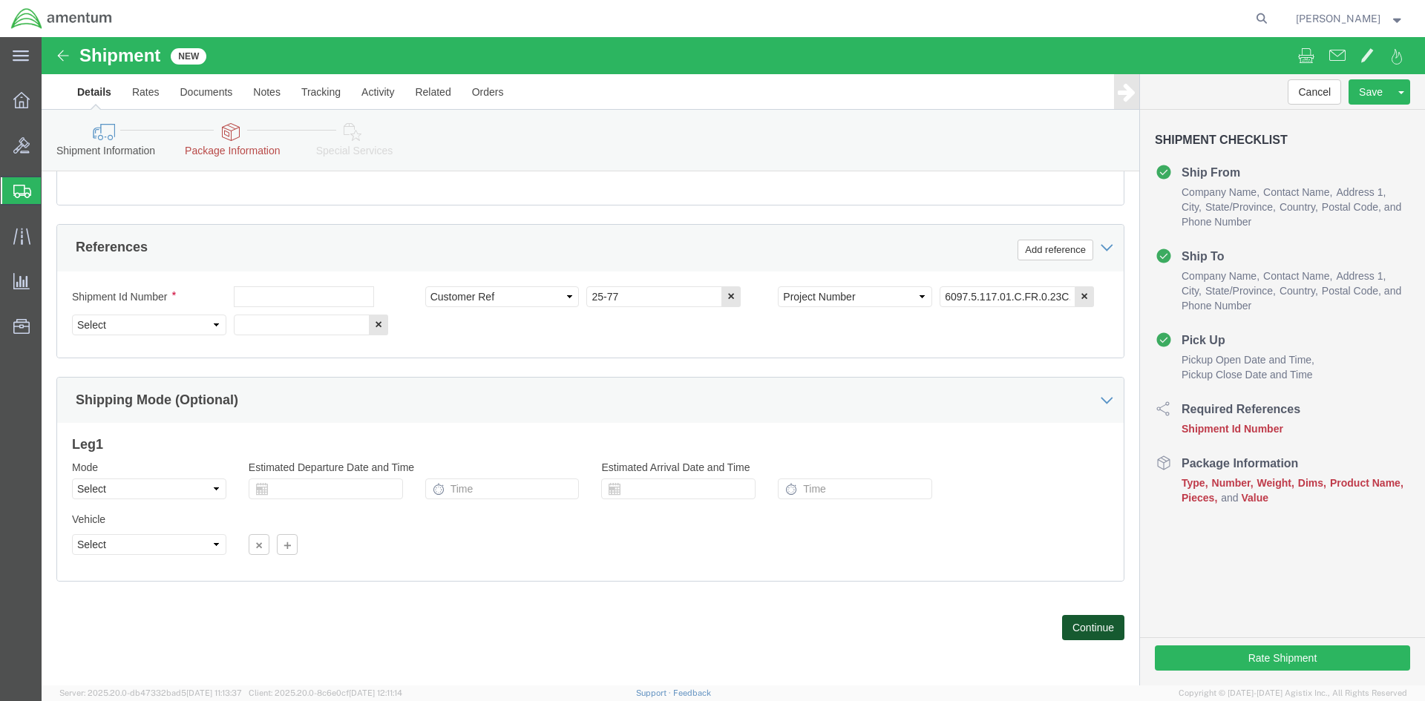
click button "Continue"
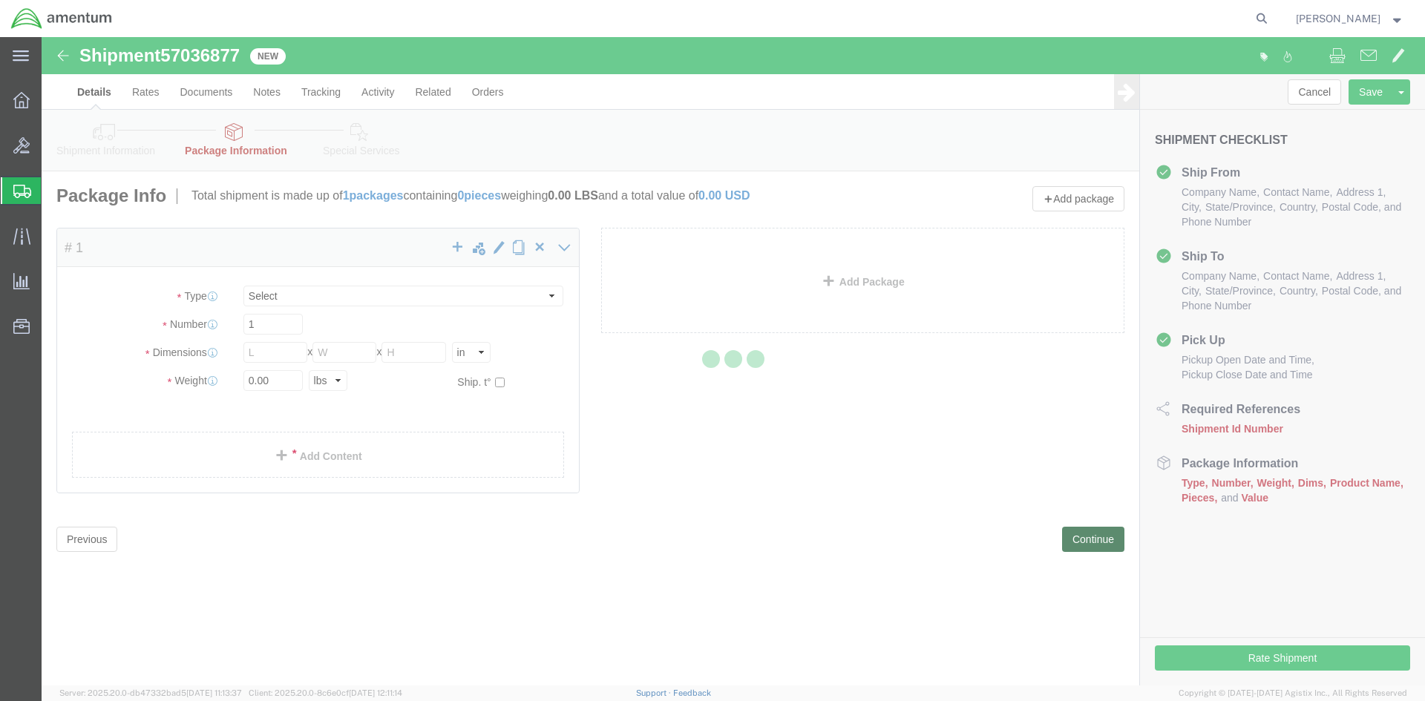
select select "CBOX"
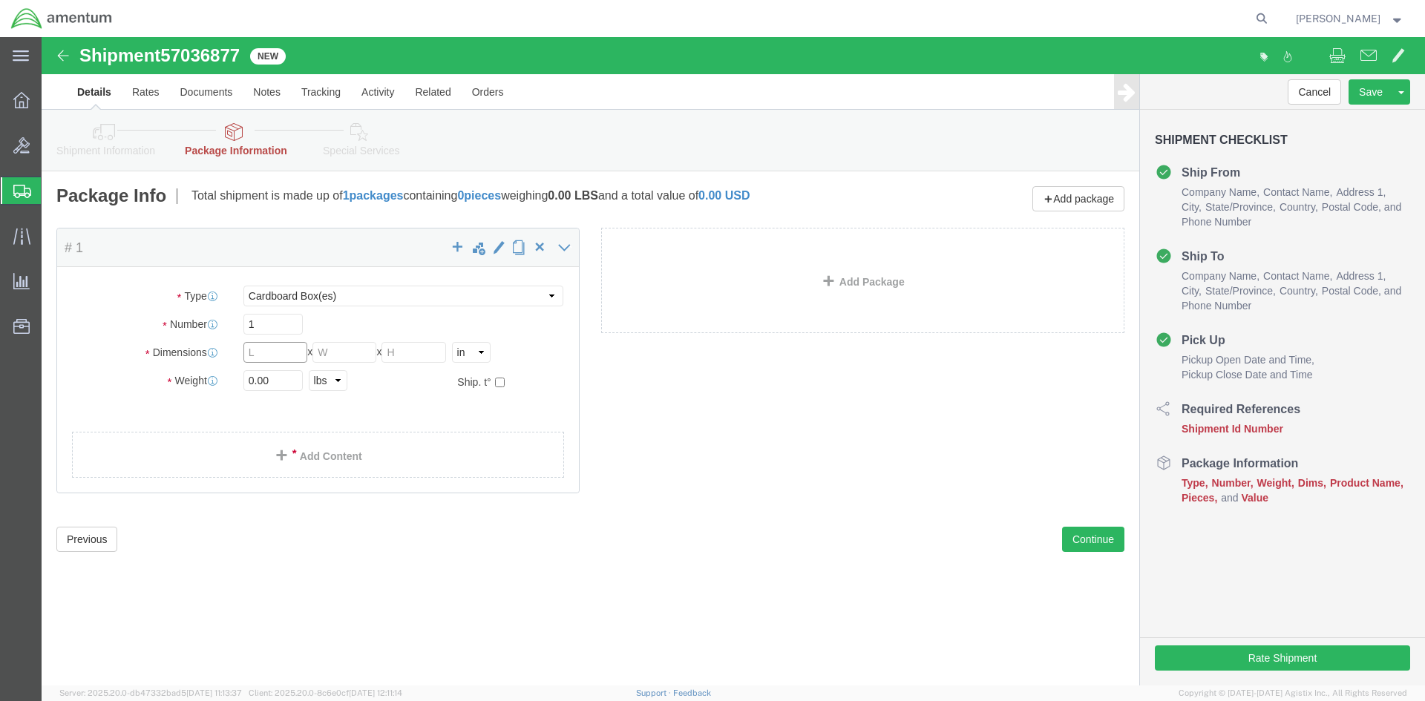
click input "text"
type input "22"
type input "19"
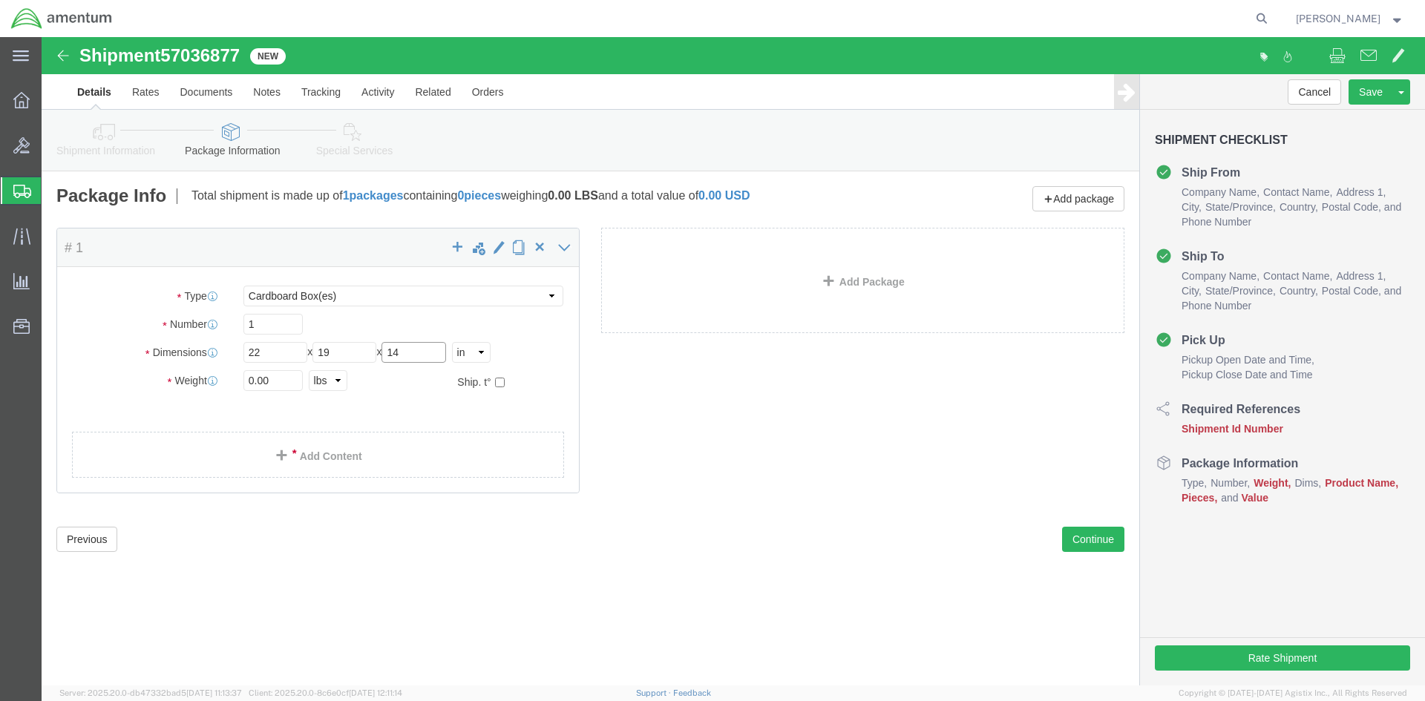
type input "14"
click input "0.00"
type input "29"
click link "Add Content"
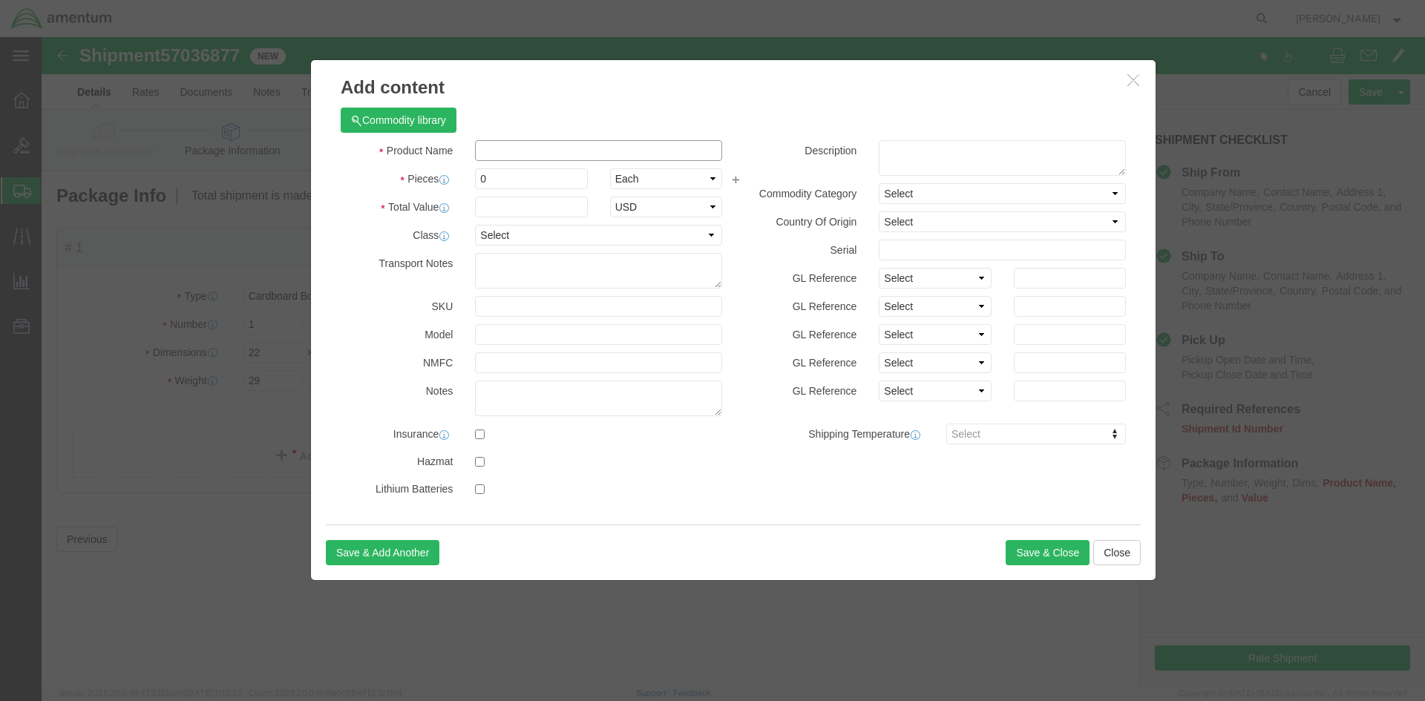
click input "text"
type input "CONTROLLER, RPM,FLAPSPEED PRO KIT, 110V P/N 999597 S/N PRO-3429"
click input "0"
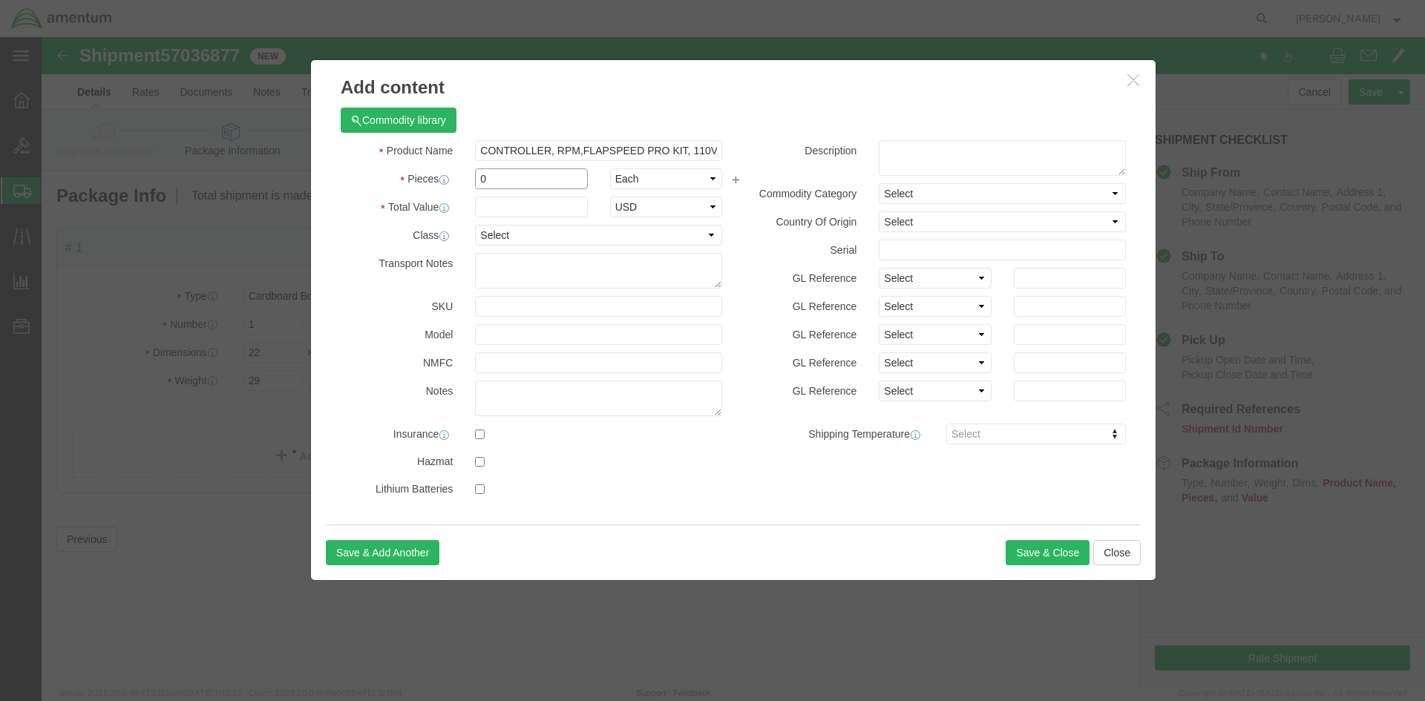
click input "0"
type input "1"
click input "text"
type input "1"
click select "Select 50 55 60 65 70 85 92.5 100 125 175 250 300 400"
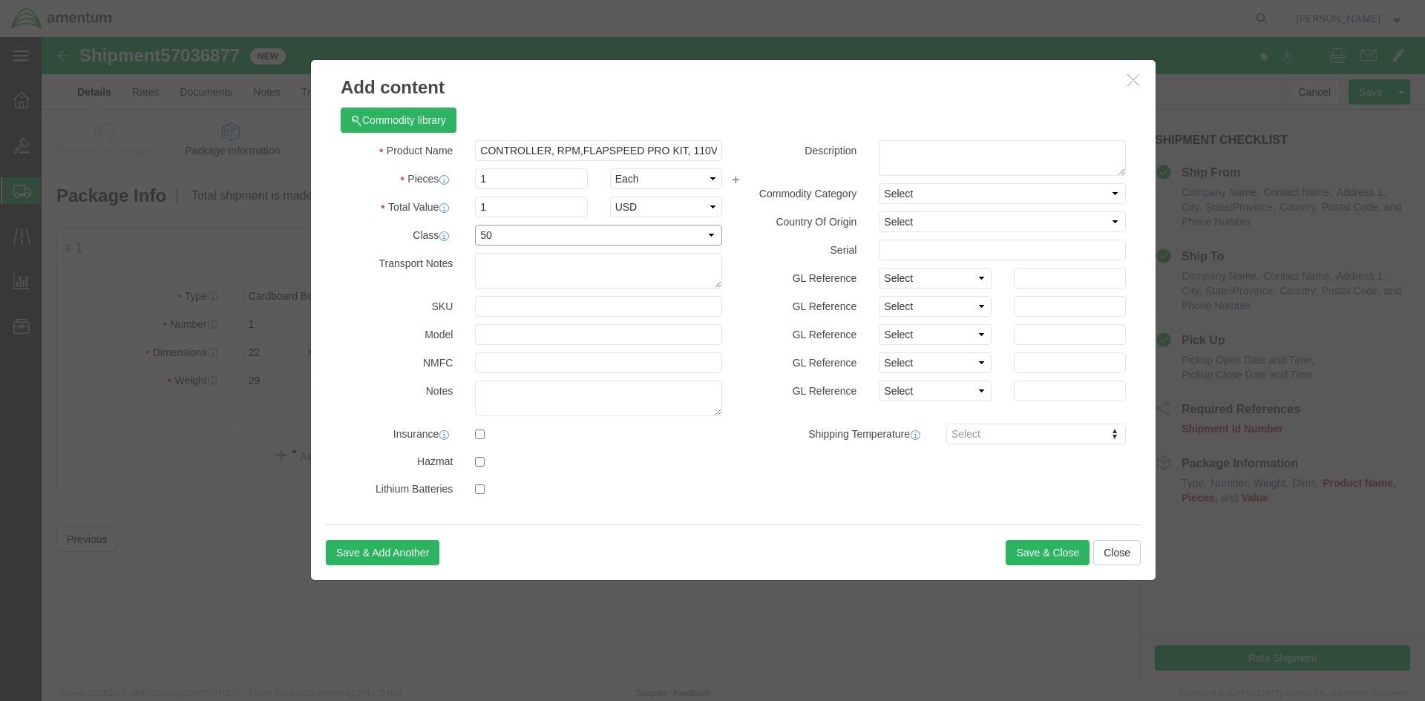
click select "Select 50 55 60 65 70 85 92.5 100 125 175 250 300 400"
select select "85"
click select "Select 50 55 60 65 70 85 92.5 100 125 175 250 300 400"
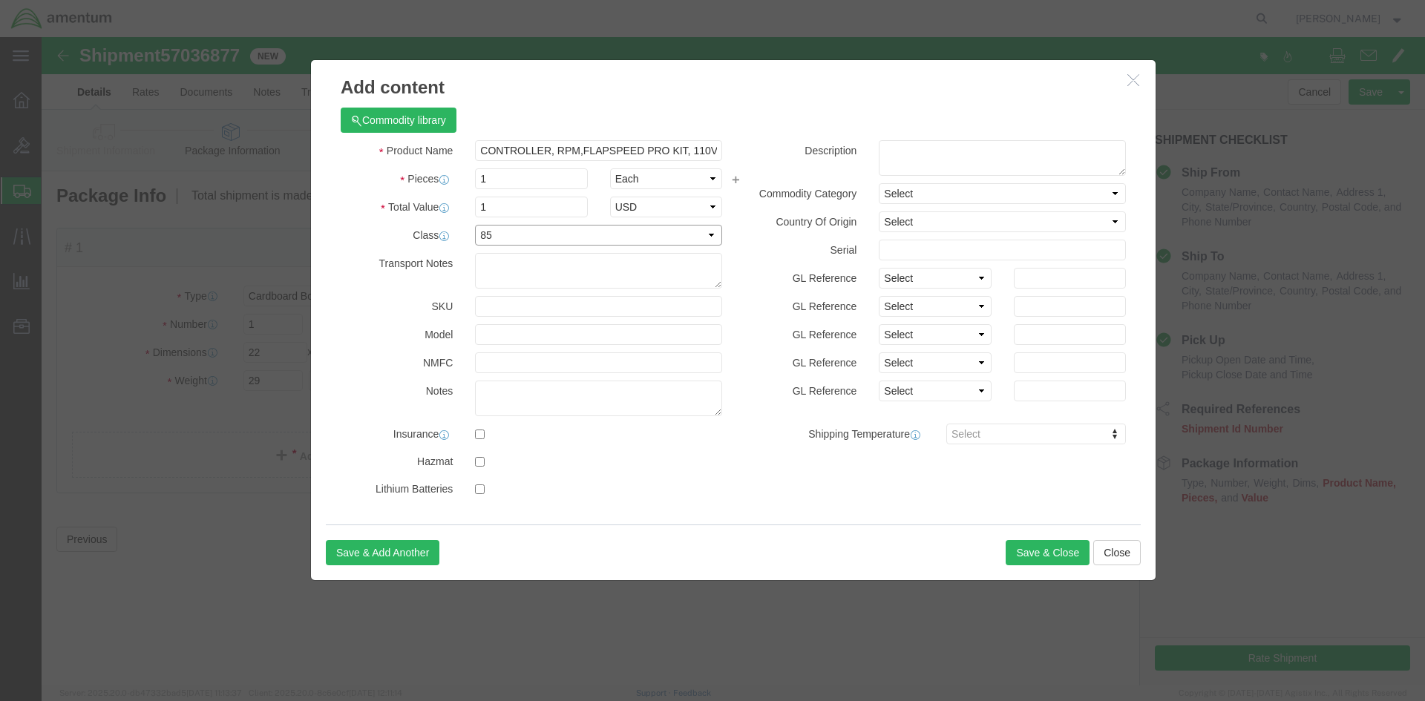
click select "Select 50 55 60 65 70 85 92.5 100 125 175 250 300 400"
click button "Save & Close"
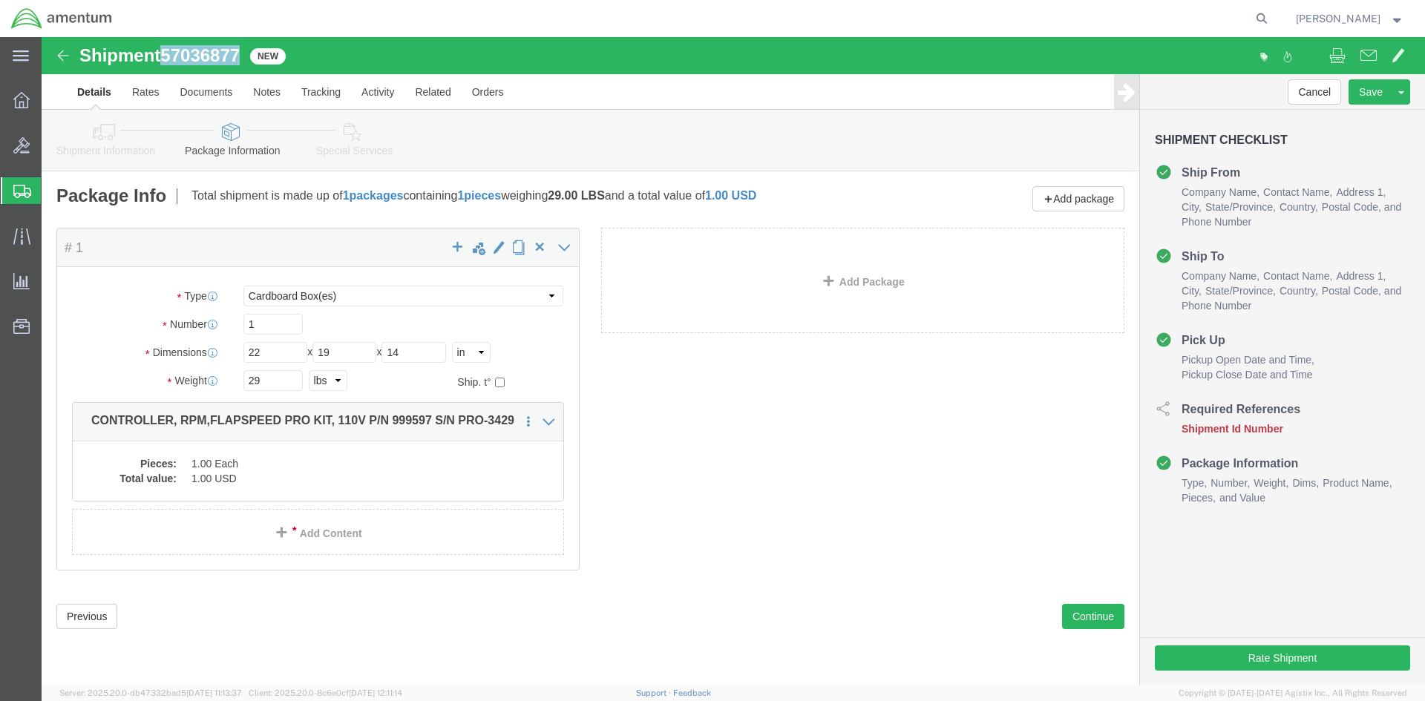
drag, startPoint x: 123, startPoint y: 16, endPoint x: 205, endPoint y: 20, distance: 81.8
click div "Shipment 57036877 New"
copy span "57036877"
click link "Details"
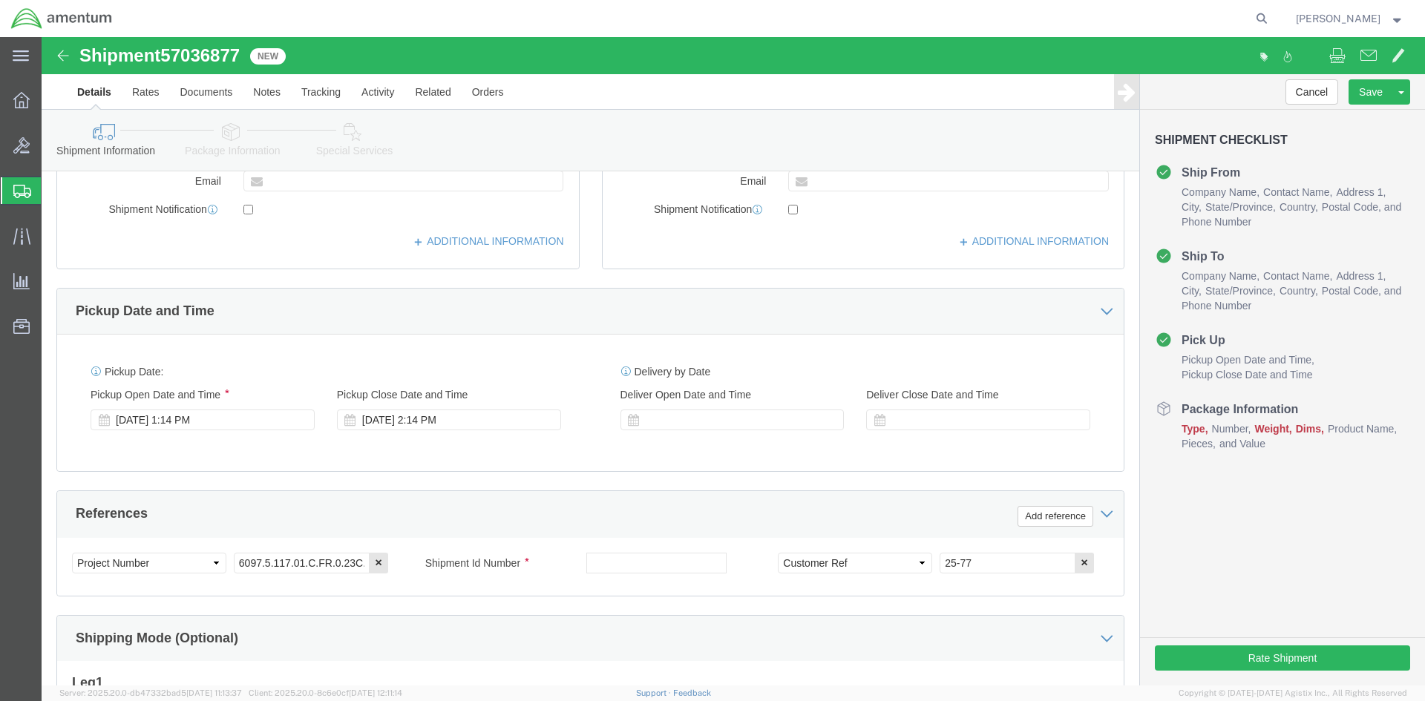
scroll to position [445, 0]
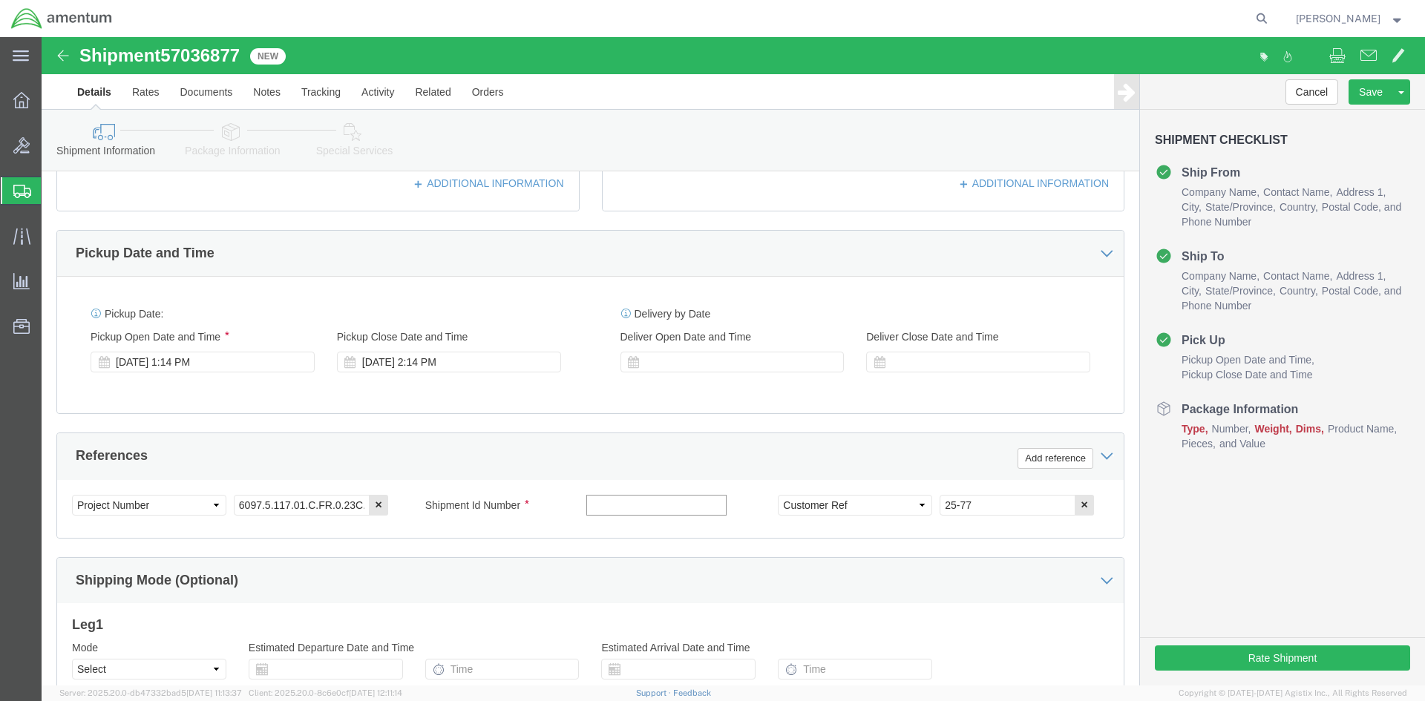
click input "text"
paste input "57036877"
type input "57036877"
click div "Shipping Mode (Optional)"
click h3 "Leg 1"
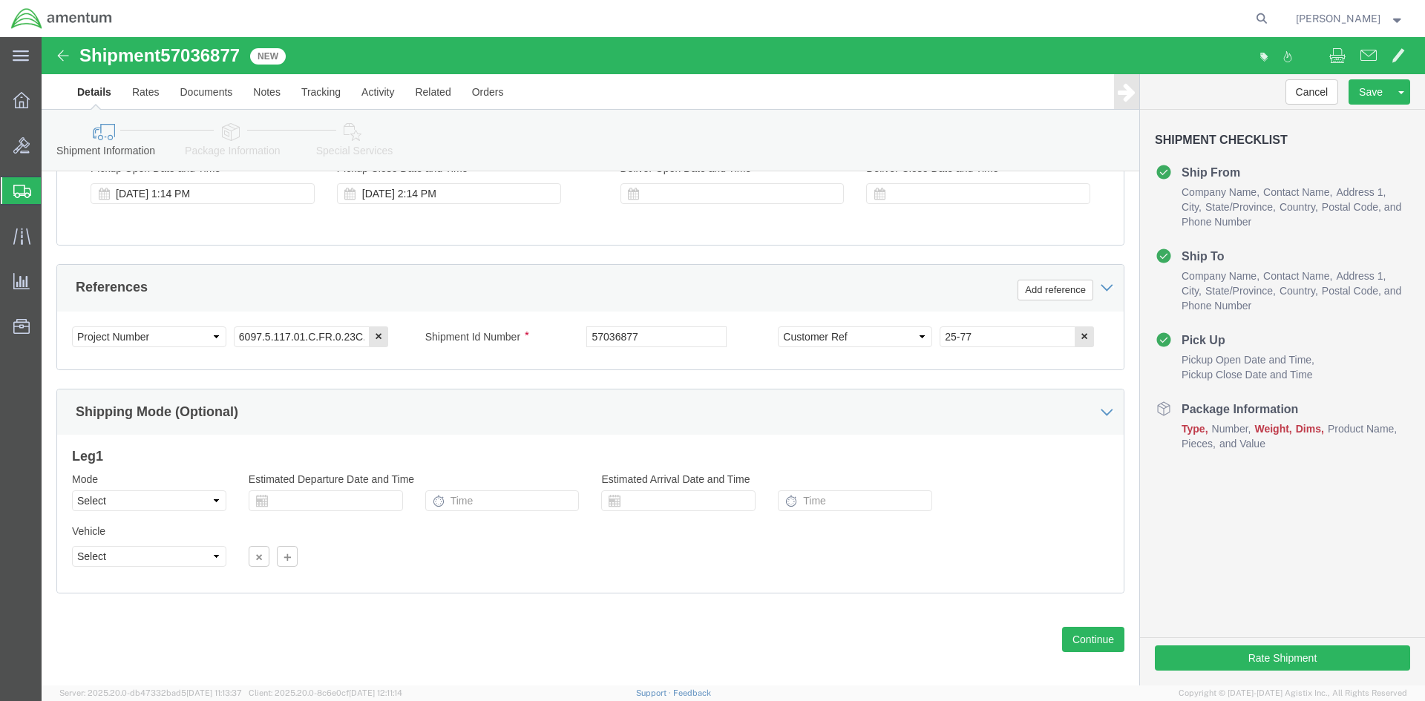
scroll to position [626, 0]
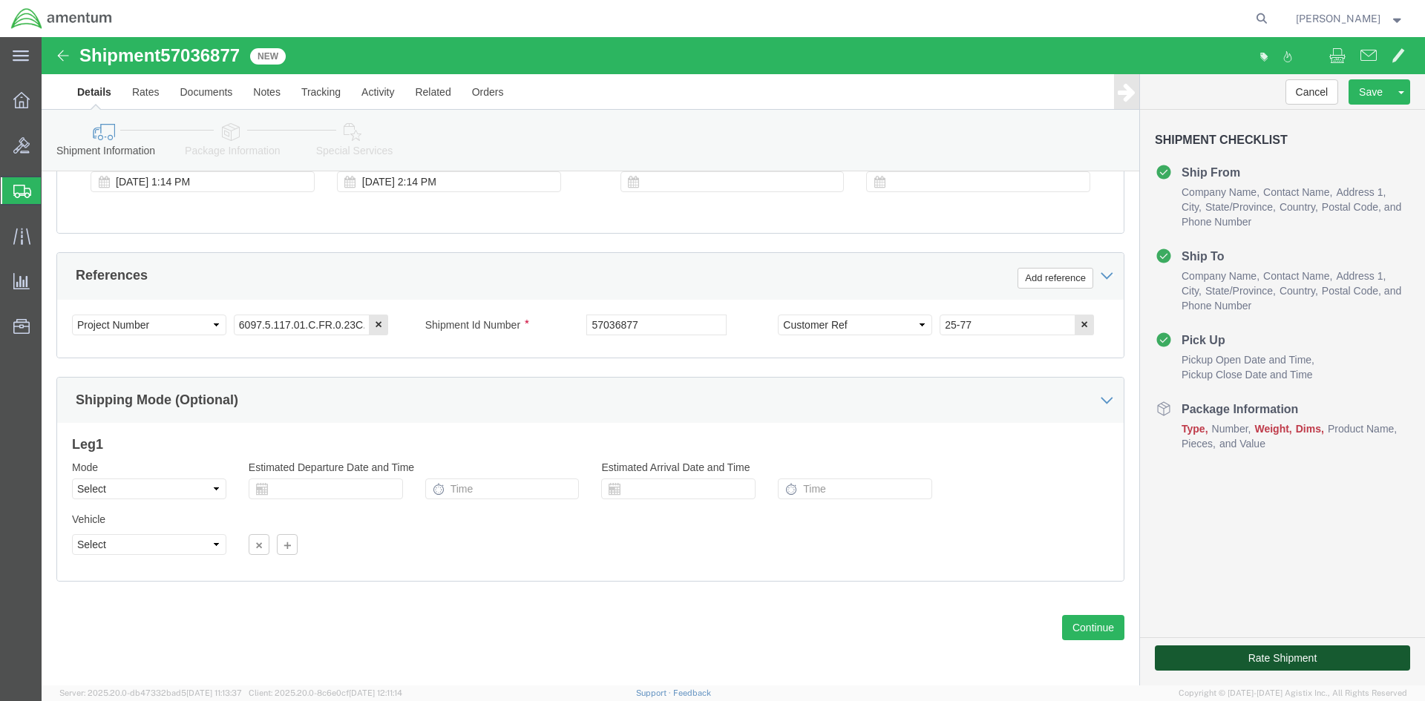
click button "Rate Shipment"
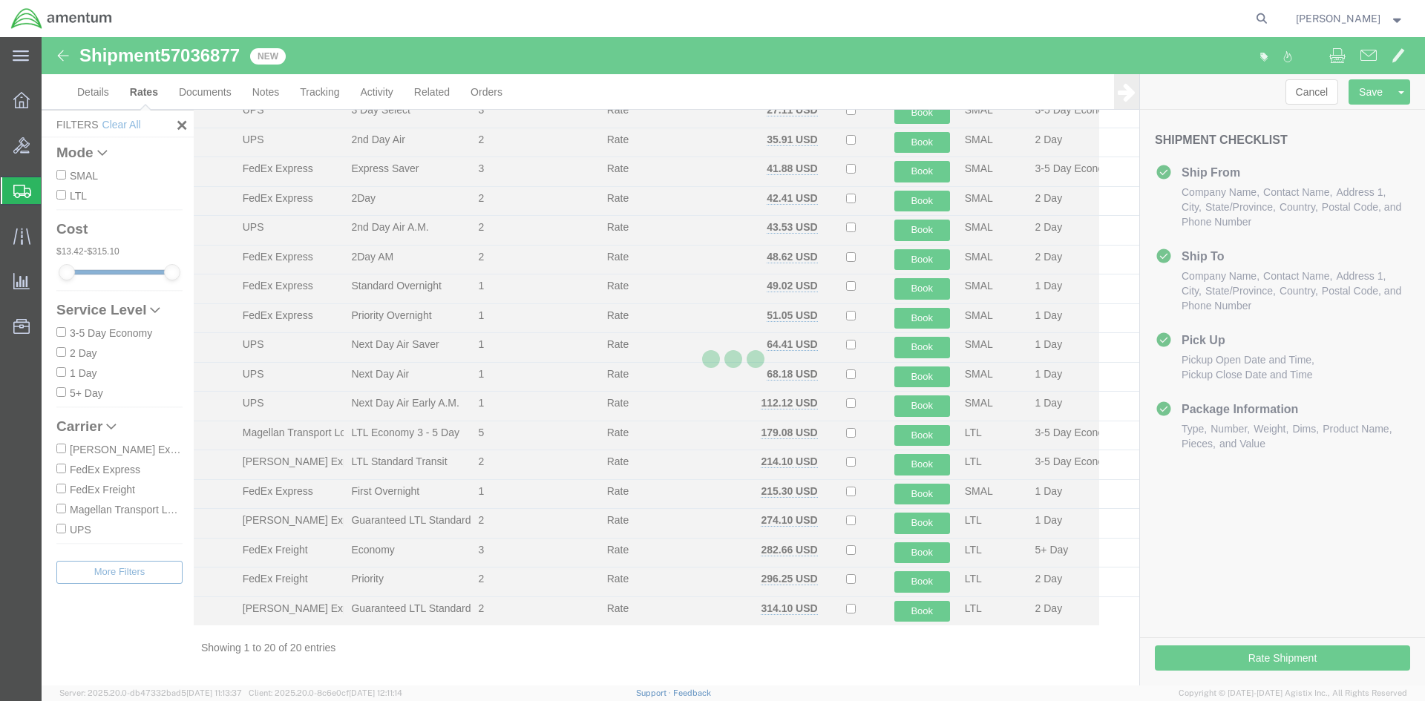
scroll to position [128, 0]
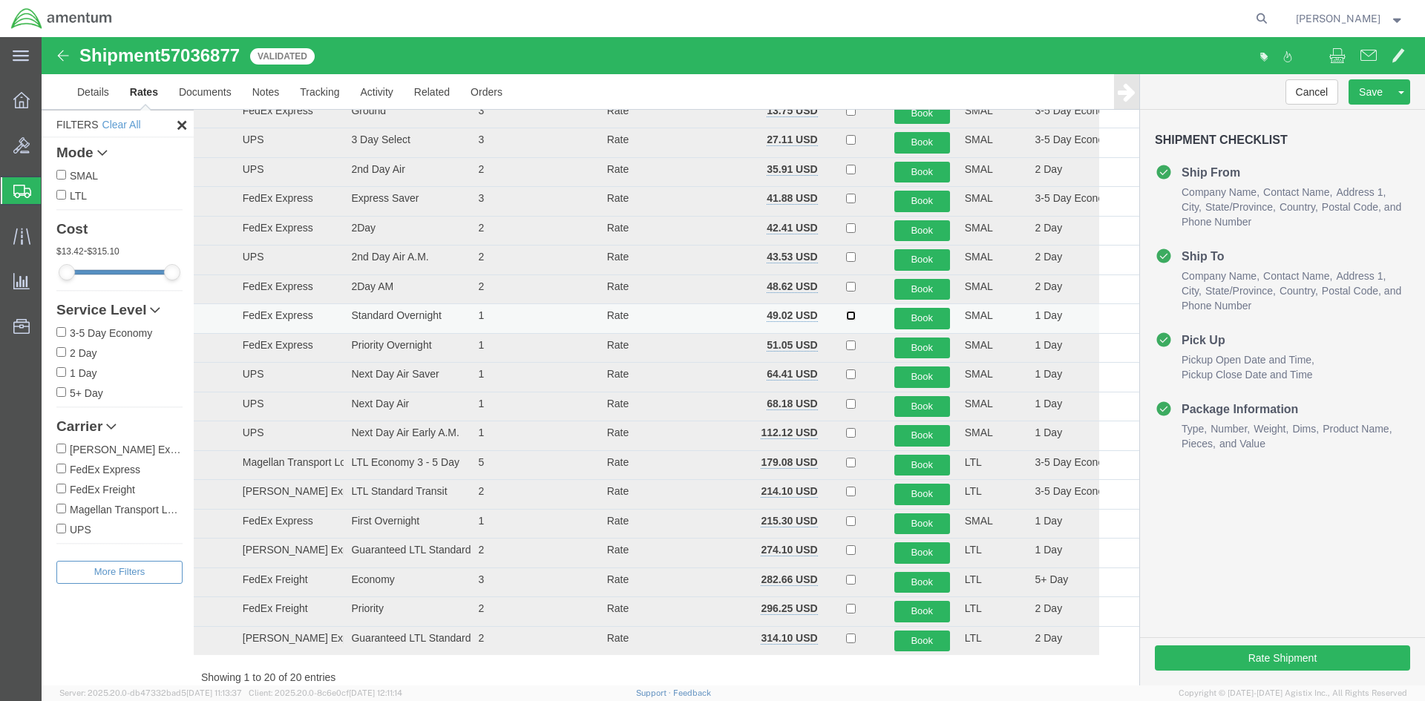
click at [846, 318] on input "checkbox" at bounding box center [851, 316] width 10 height 10
checkbox input "true"
click at [908, 316] on button "Book" at bounding box center [922, 319] width 56 height 22
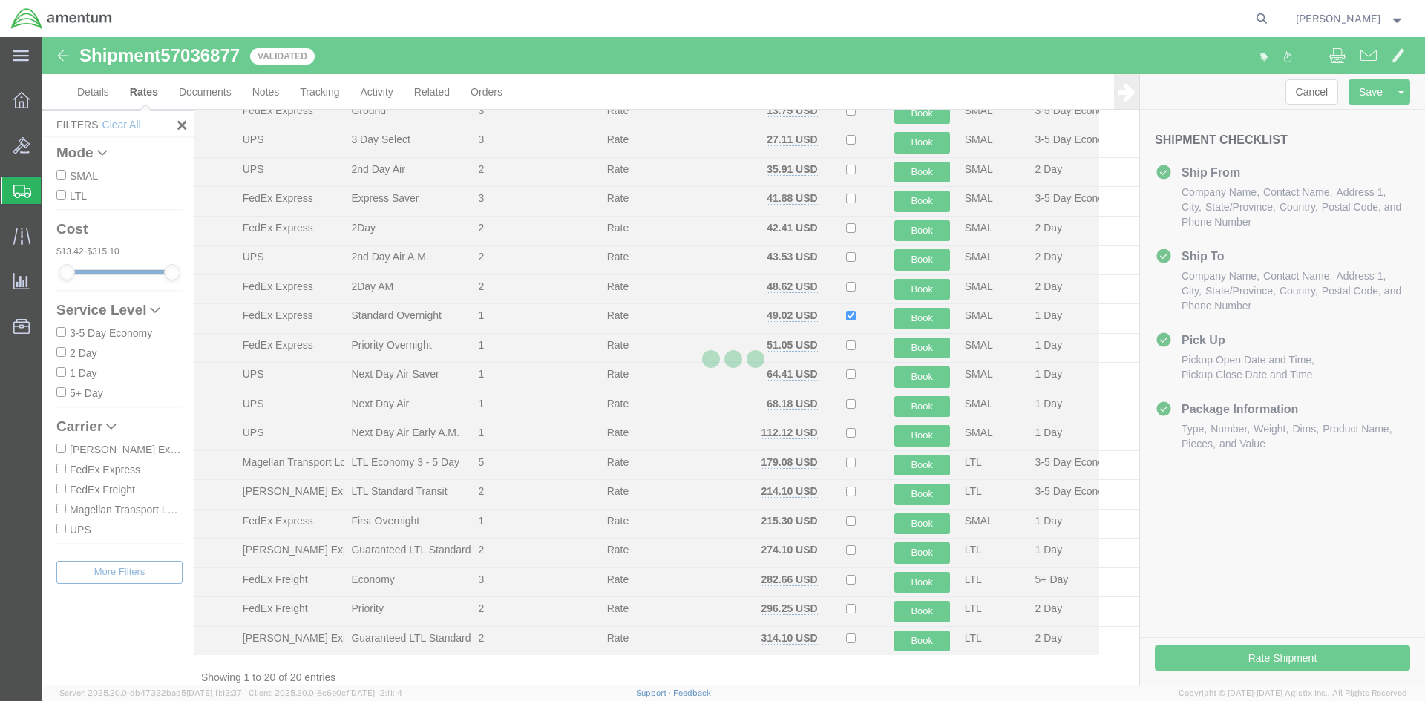
scroll to position [0, 0]
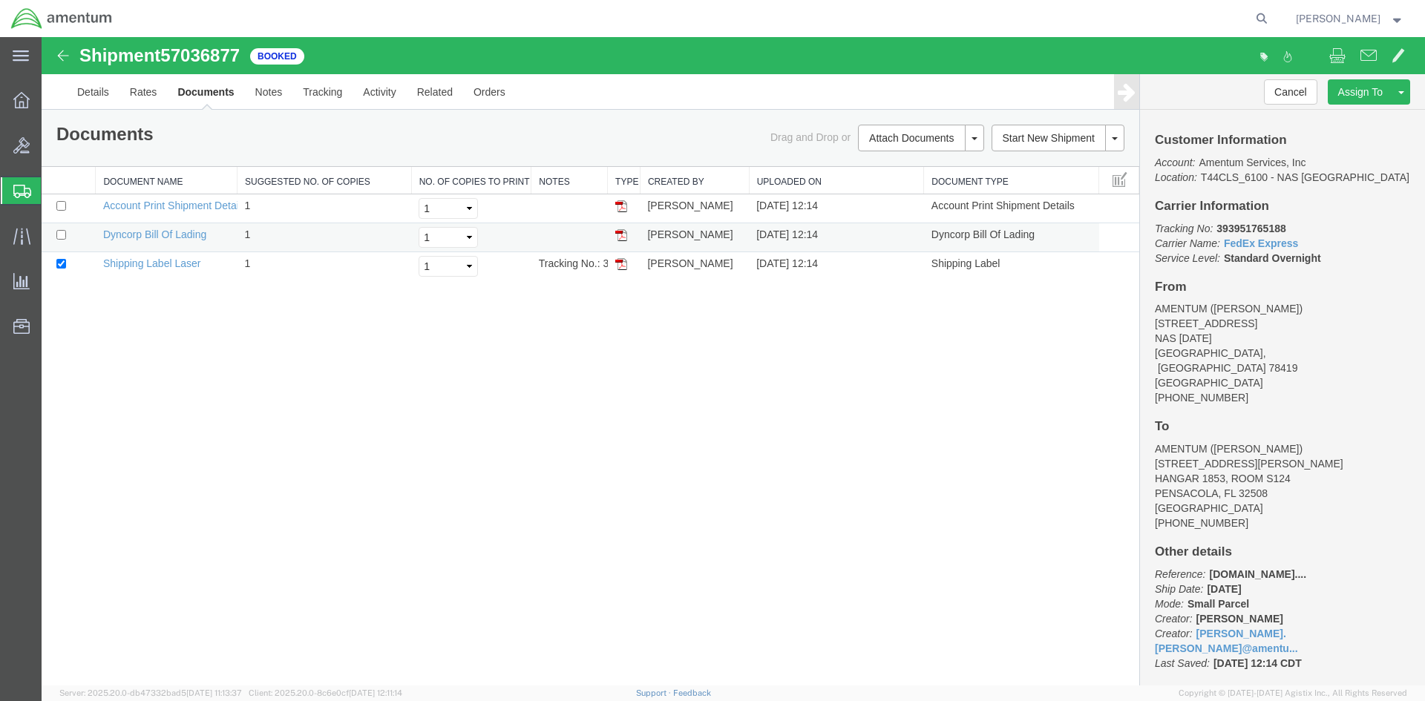
click at [623, 237] on img at bounding box center [621, 235] width 12 height 12
click at [617, 267] on img at bounding box center [621, 264] width 12 height 12
